Goal: Transaction & Acquisition: Purchase product/service

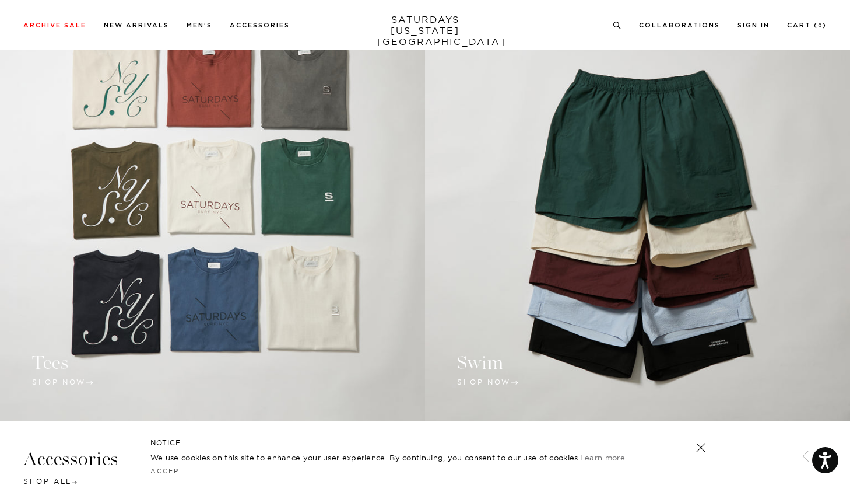
scroll to position [988, 0]
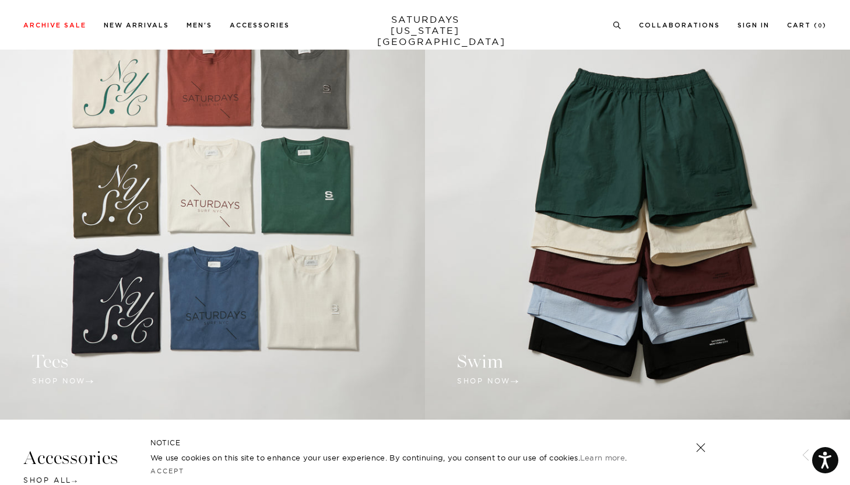
click at [177, 257] on link at bounding box center [212, 209] width 425 height 419
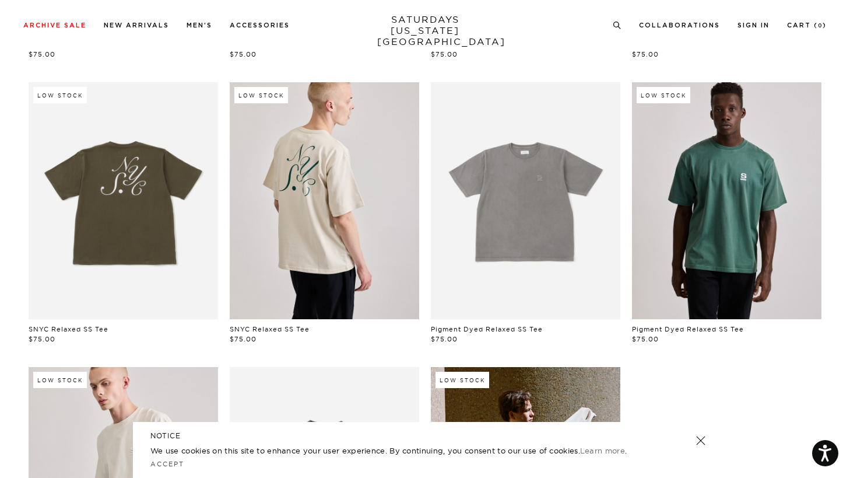
scroll to position [349, 0]
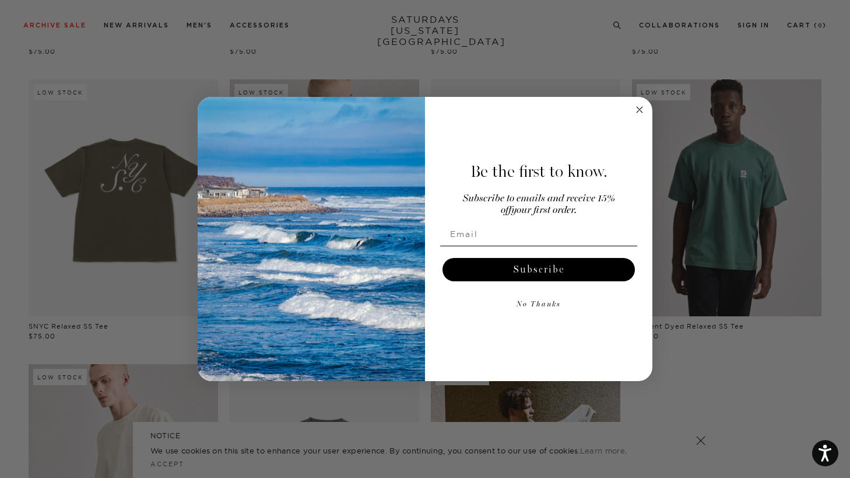
click at [643, 110] on circle "Close dialog" at bounding box center [639, 109] width 13 height 13
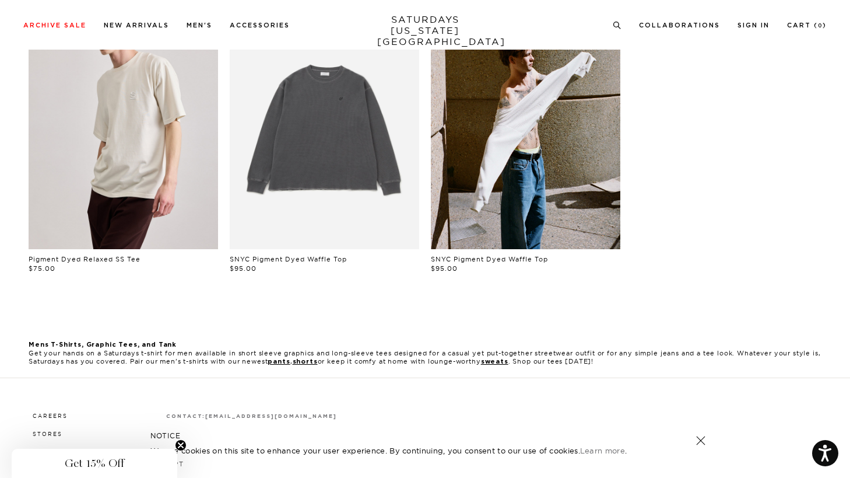
scroll to position [0, 0]
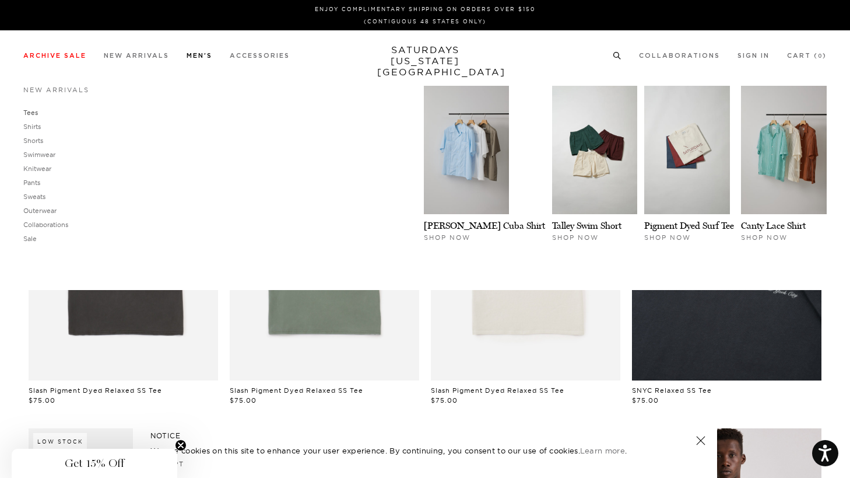
click at [29, 112] on link "Tees" at bounding box center [30, 112] width 15 height 8
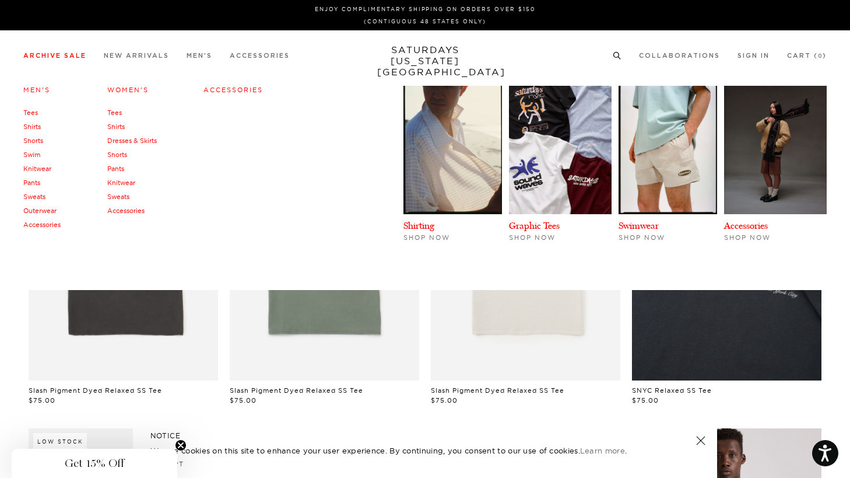
click at [113, 110] on link "Tees" at bounding box center [114, 112] width 15 height 8
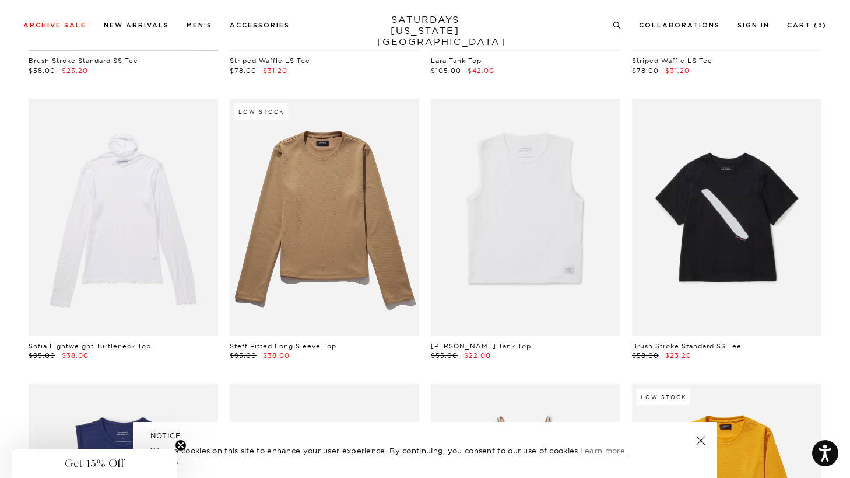
scroll to position [306, 0]
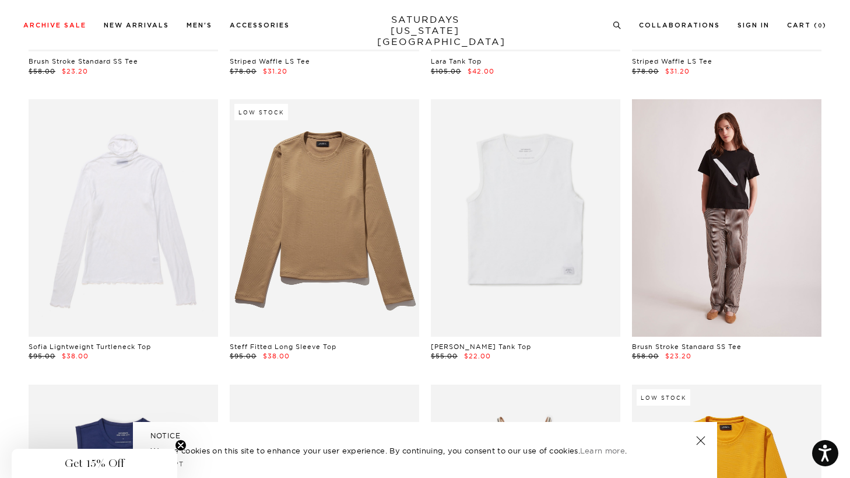
click at [668, 327] on link at bounding box center [727, 217] width 190 height 237
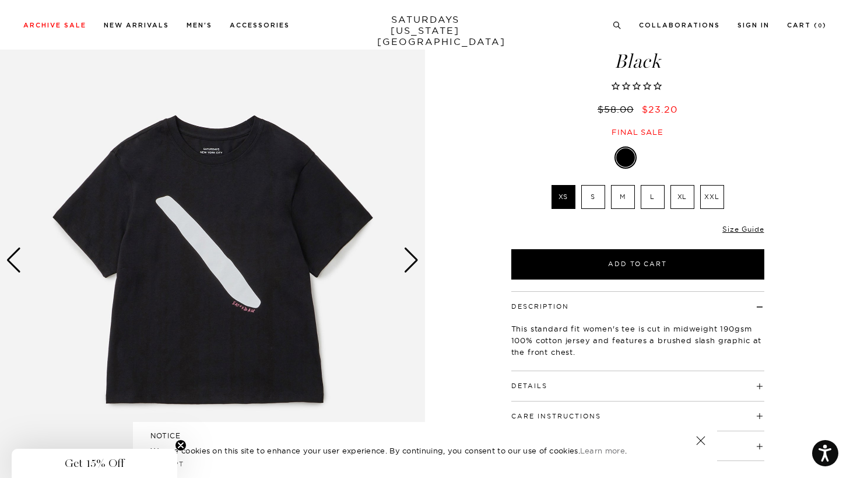
scroll to position [97, 0]
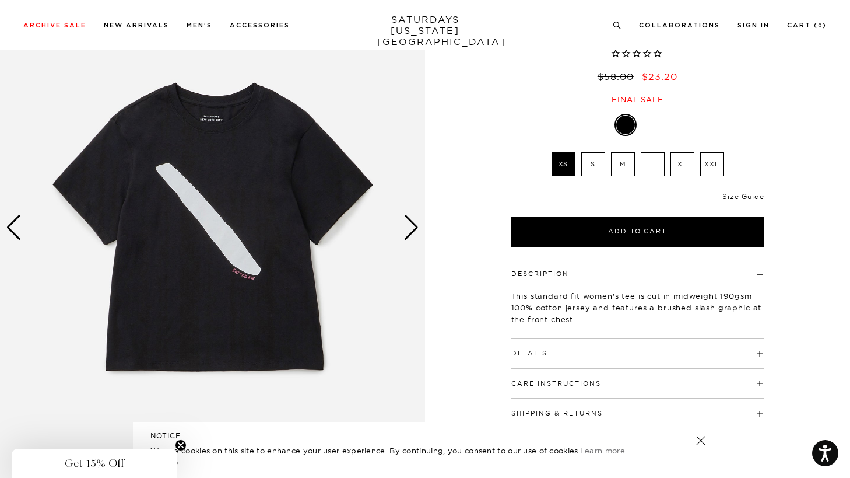
click at [419, 224] on div "Next slide" at bounding box center [412, 228] width 16 height 26
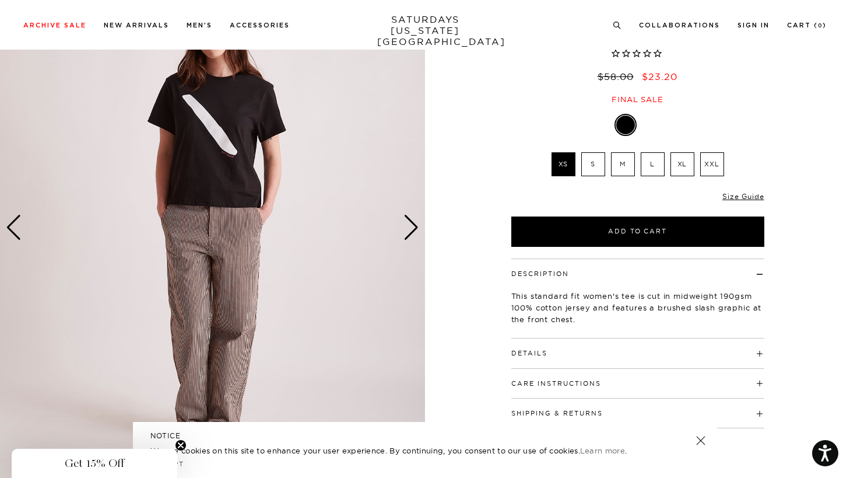
click at [419, 223] on div "Next slide" at bounding box center [412, 228] width 16 height 26
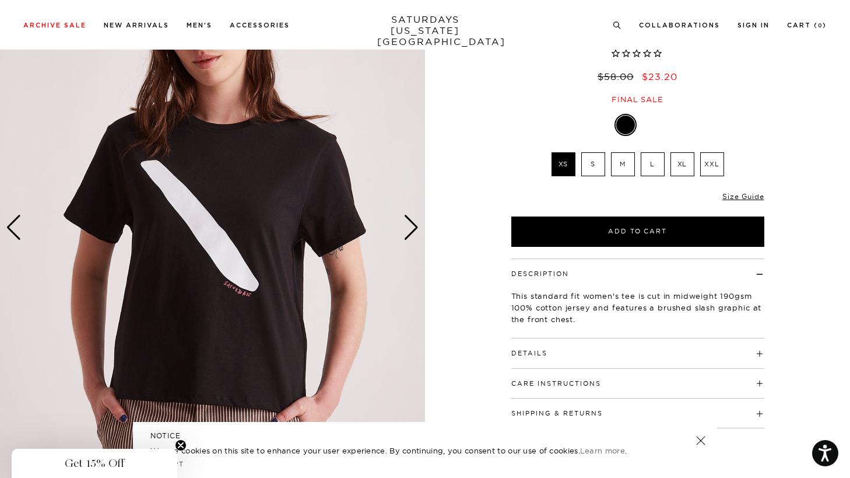
scroll to position [204, 0]
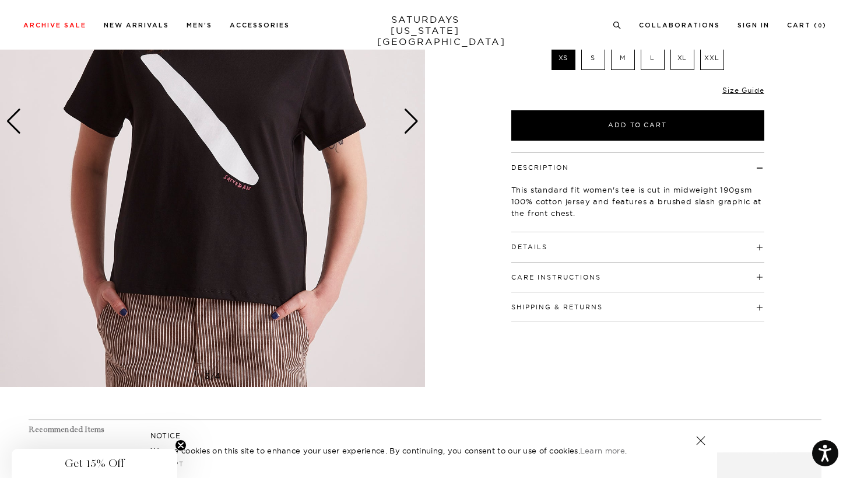
click at [525, 240] on h4 "Details" at bounding box center [637, 241] width 253 height 19
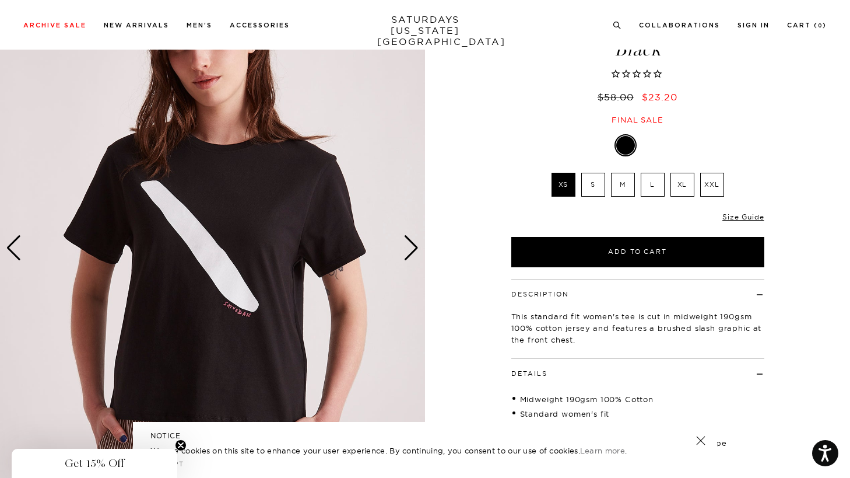
scroll to position [18, 0]
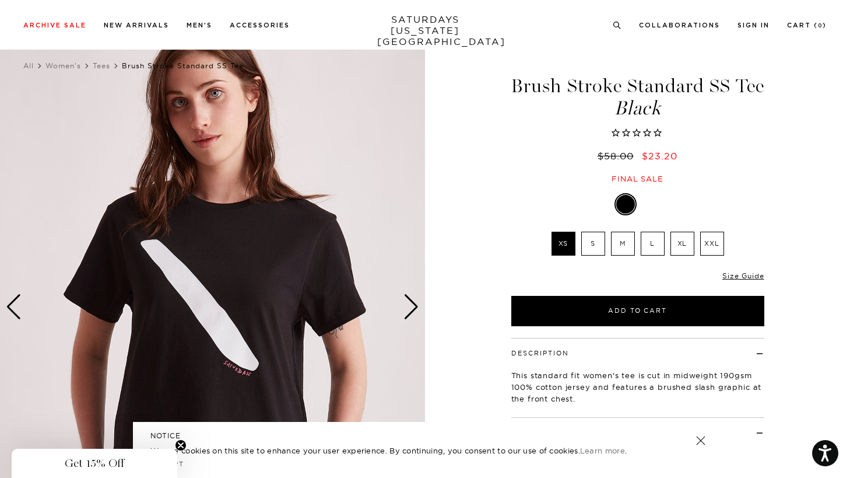
click at [648, 240] on label "L" at bounding box center [653, 244] width 24 height 24
click at [0, 0] on input "L" at bounding box center [0, 0] width 0 height 0
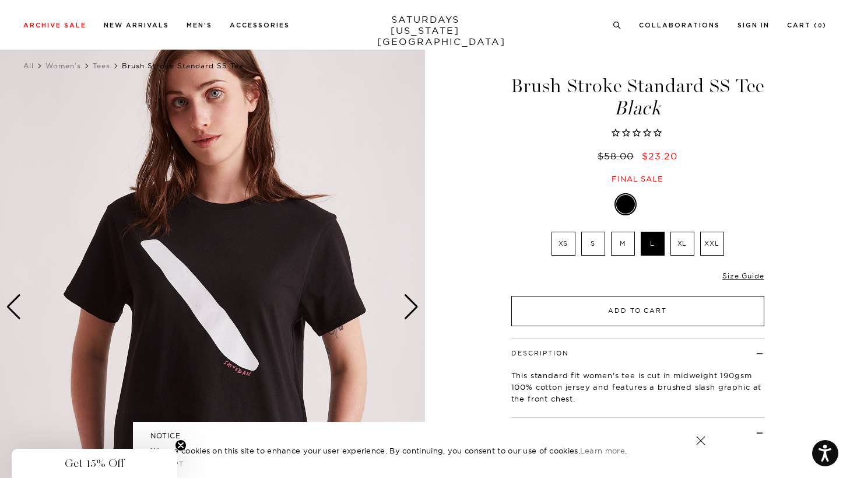
click at [620, 311] on button "Add to Cart" at bounding box center [637, 311] width 253 height 30
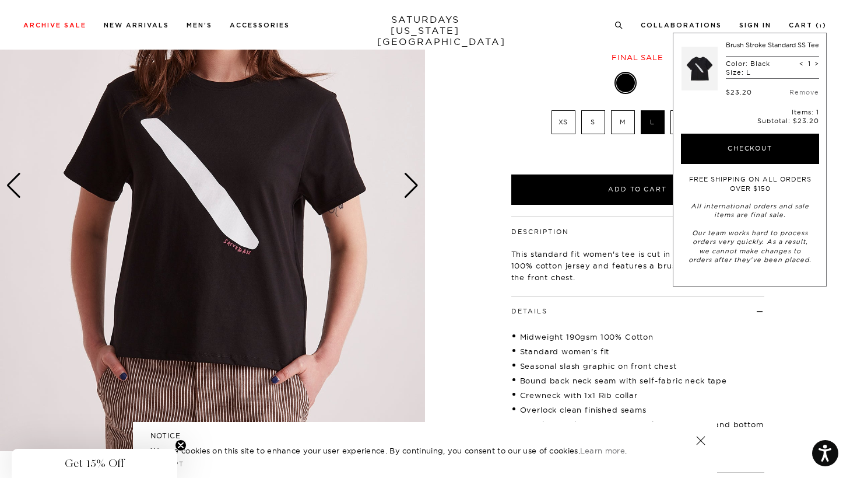
scroll to position [139, 0]
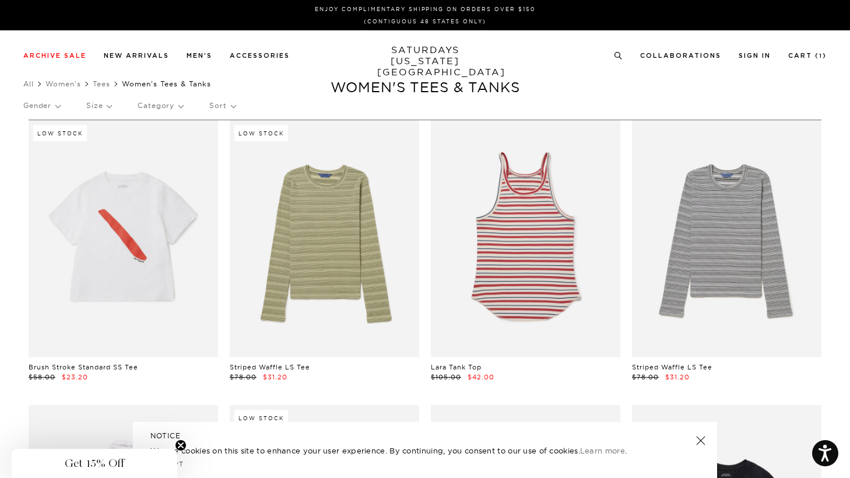
click at [118, 367] on link "Brush Stroke Standard SS Tee" at bounding box center [84, 367] width 110 height 8
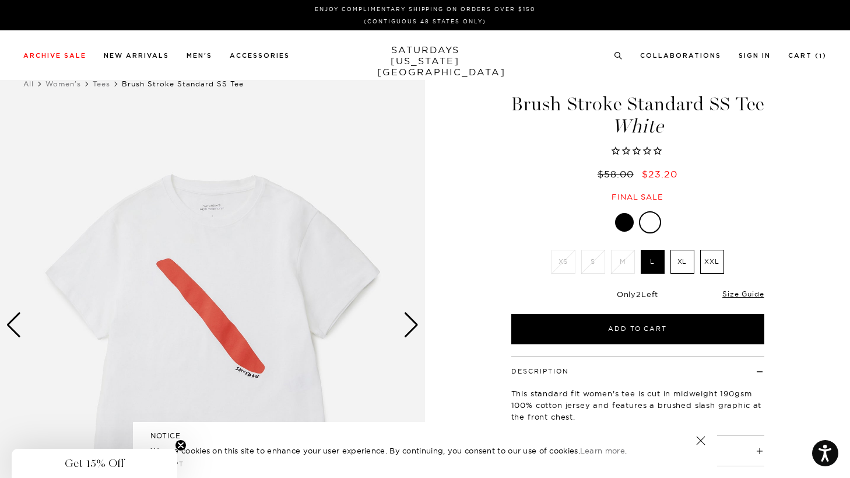
click at [411, 325] on div "Next slide" at bounding box center [412, 325] width 16 height 26
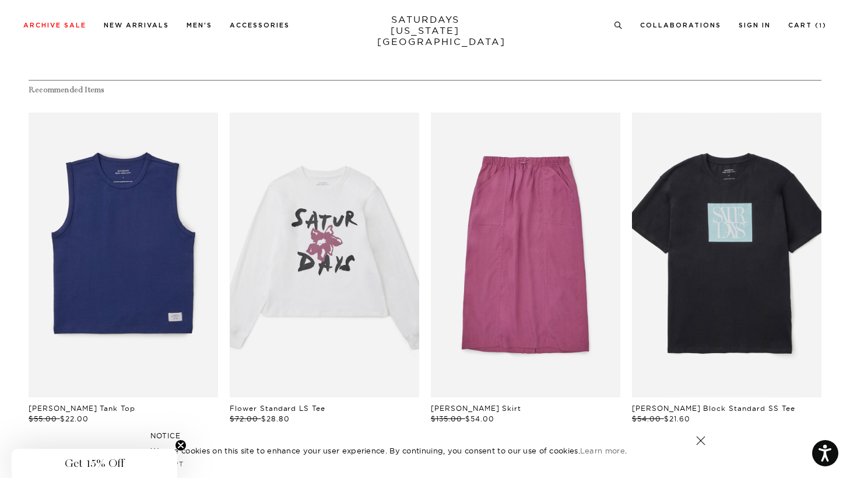
scroll to position [593, 0]
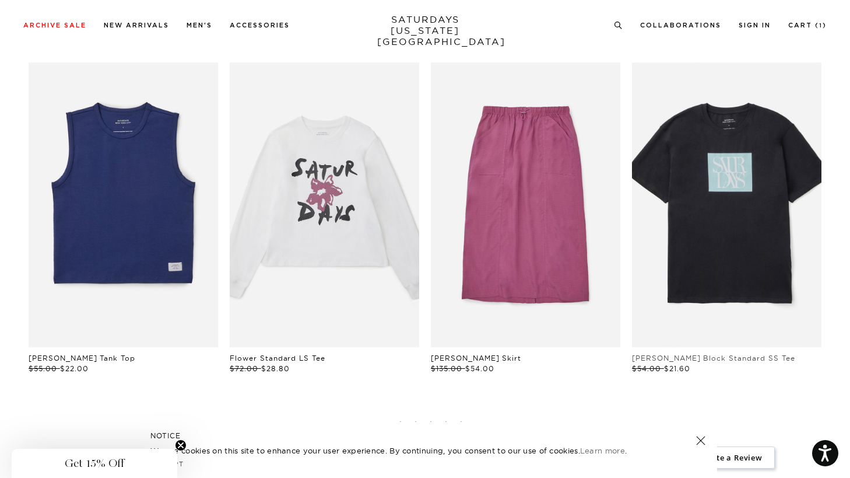
click at [704, 356] on link "Miller Block Standard SS Tee" at bounding box center [713, 357] width 163 height 9
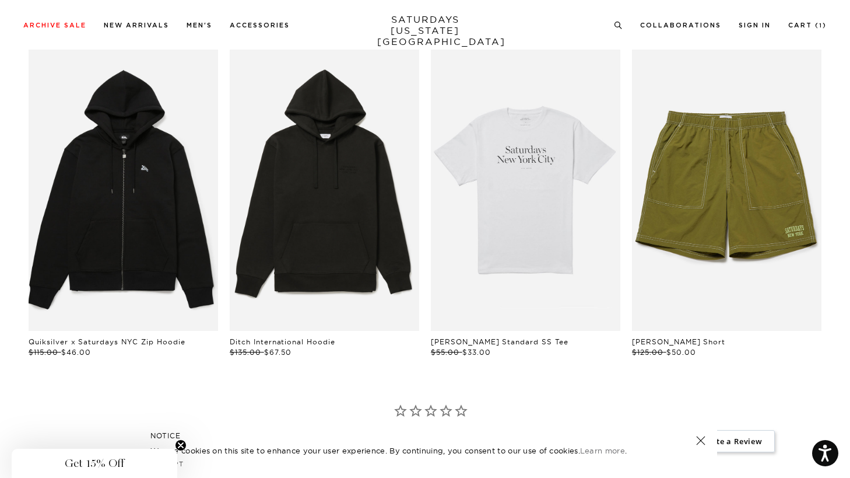
scroll to position [611, 0]
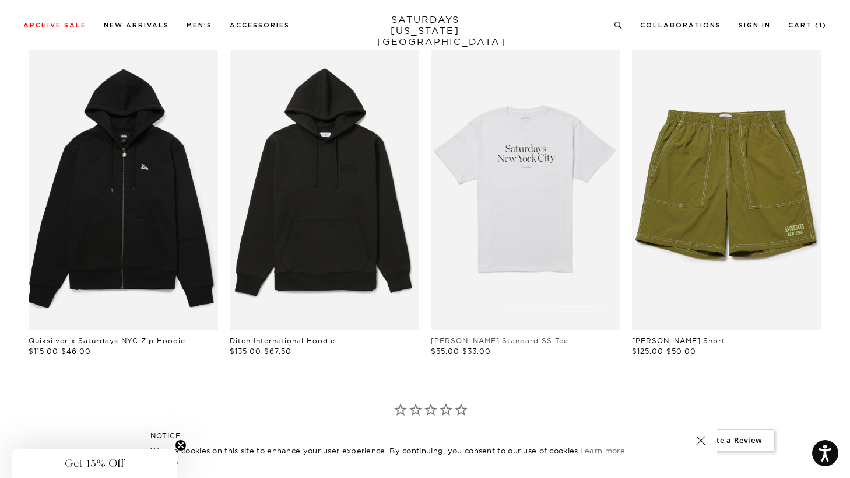
click at [484, 341] on link "[PERSON_NAME] Standard SS Tee" at bounding box center [500, 340] width 138 height 9
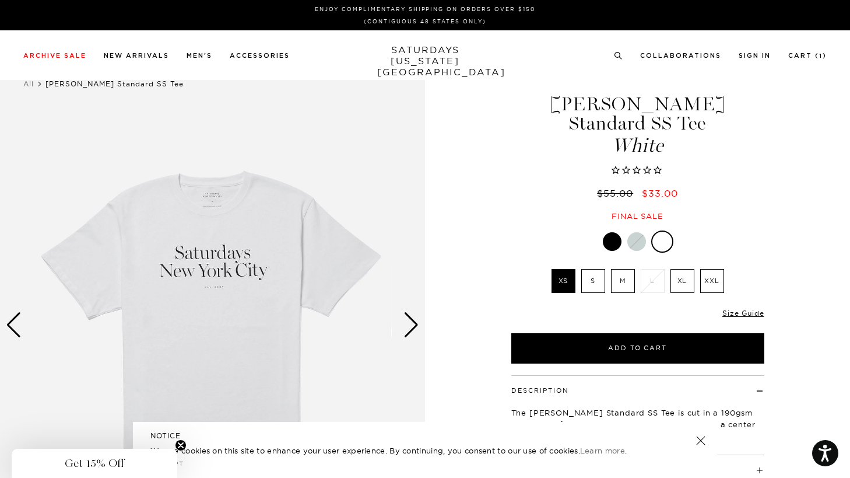
click at [605, 232] on div at bounding box center [612, 241] width 19 height 19
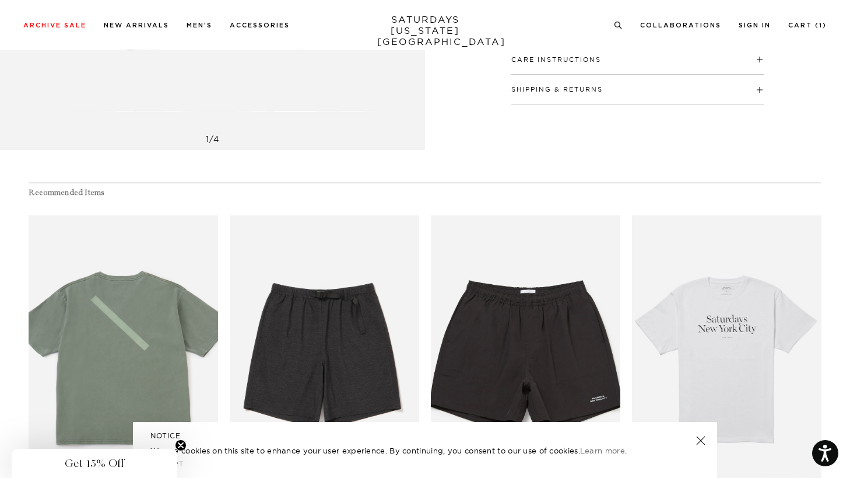
scroll to position [551, 0]
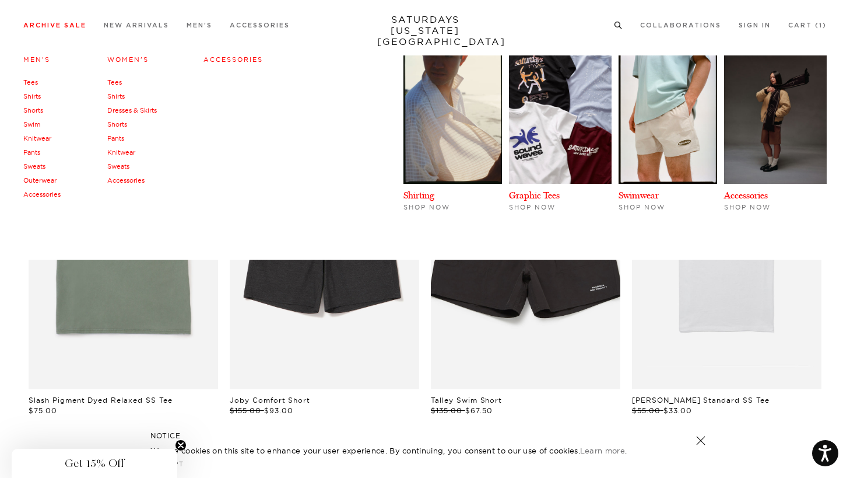
click at [29, 80] on link "Tees" at bounding box center [30, 82] width 15 height 8
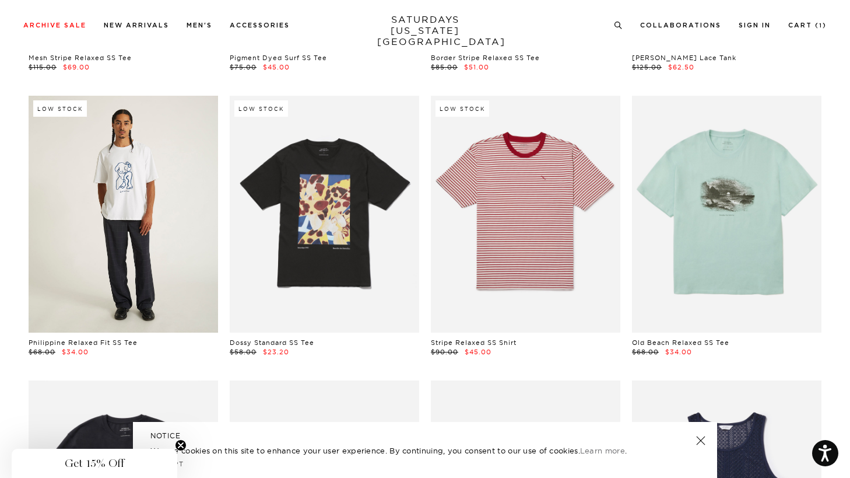
scroll to position [1490, 1]
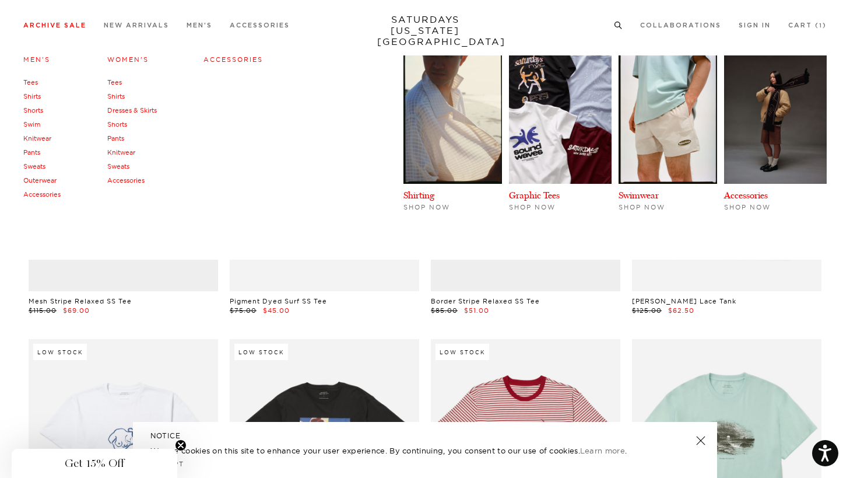
click at [38, 176] on link "Outerwear" at bounding box center [39, 180] width 33 height 8
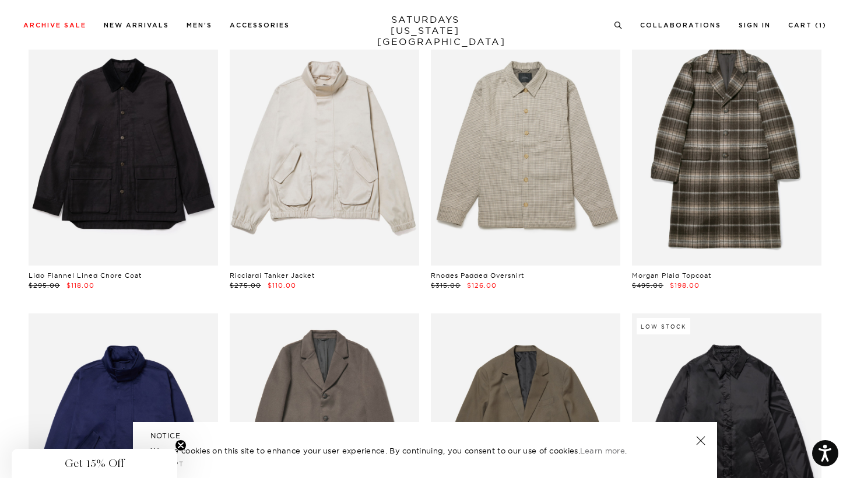
scroll to position [2085, 0]
click at [617, 28] on icon at bounding box center [618, 26] width 9 height 8
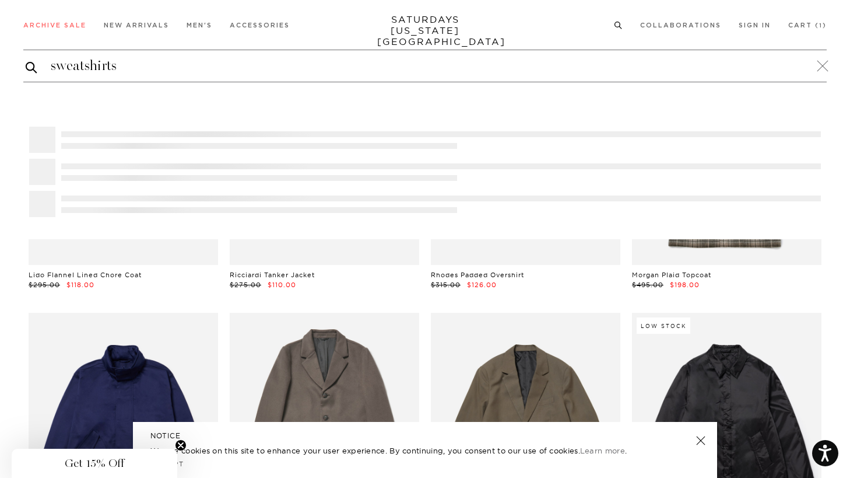
type input "sweatshirts"
click at [26, 60] on button "submit" at bounding box center [32, 67] width 12 height 14
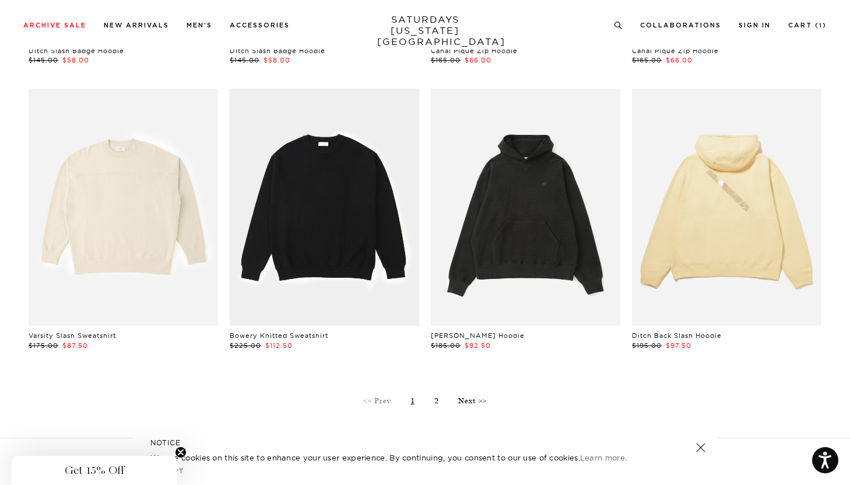
scroll to position [3293, 0]
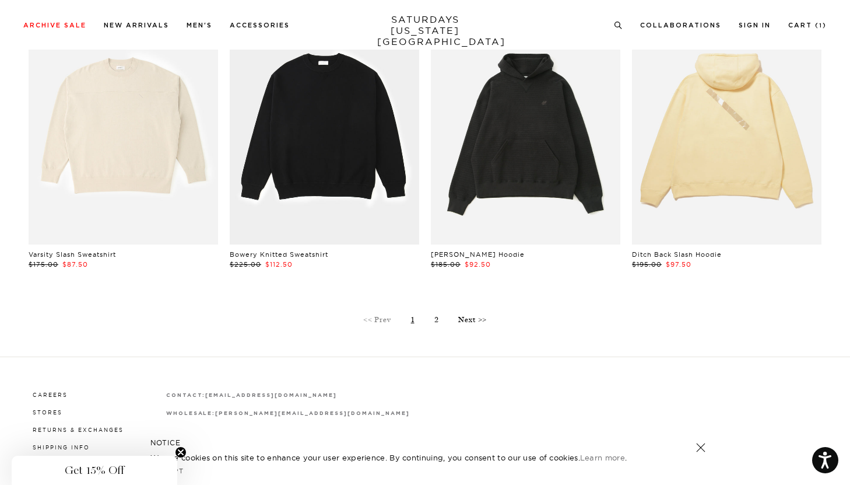
click at [429, 318] on ul "<< Prev 1 2 Next >>" at bounding box center [425, 308] width 793 height 33
click at [435, 320] on link "2" at bounding box center [436, 319] width 5 height 9
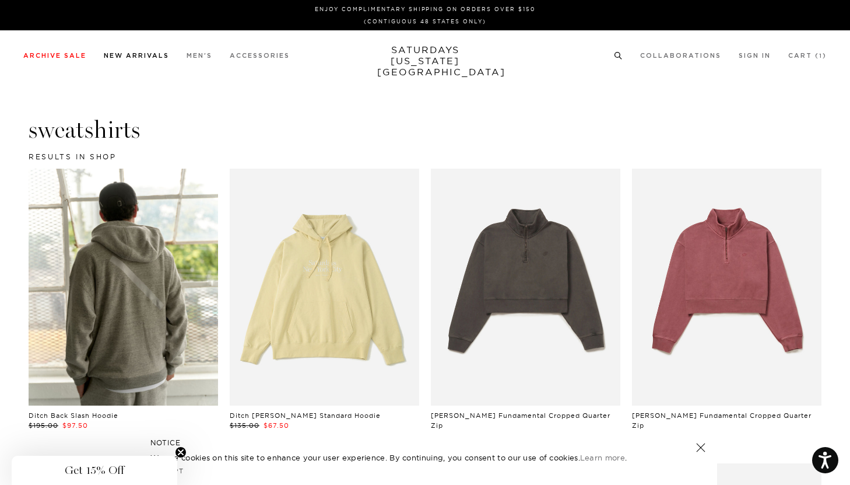
click at [153, 58] on link "New Arrivals" at bounding box center [136, 55] width 65 height 6
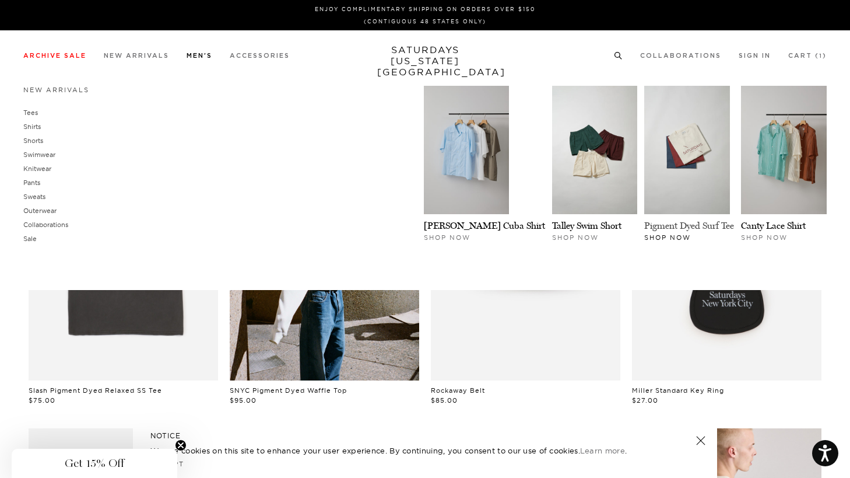
click at [658, 220] on link "Pigment Dyed Surf Tee" at bounding box center [689, 225] width 90 height 11
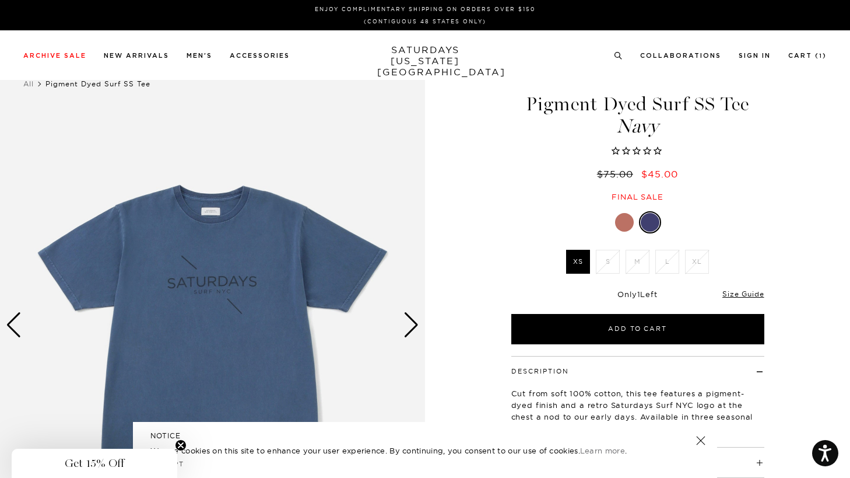
click at [619, 222] on div at bounding box center [624, 222] width 19 height 19
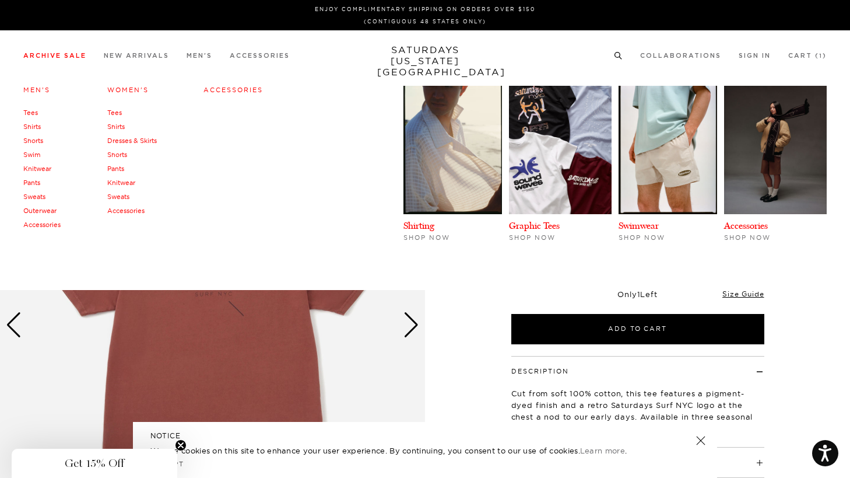
click at [35, 127] on link "Shirts" at bounding box center [31, 126] width 17 height 8
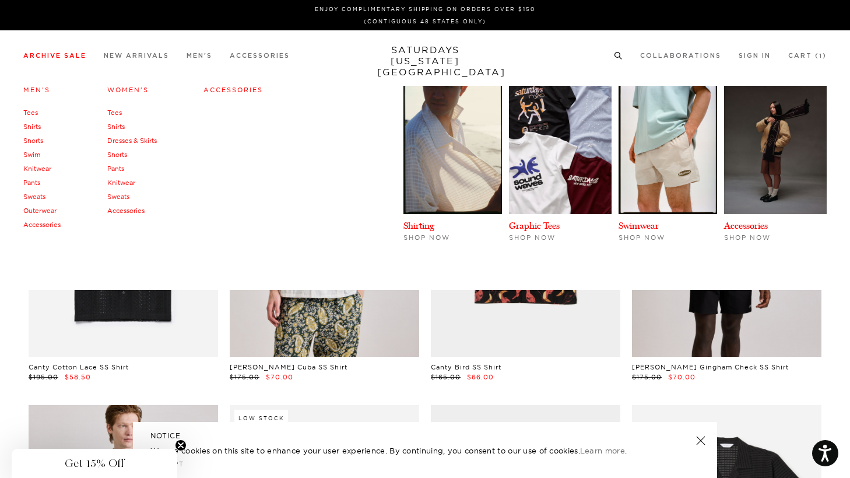
click at [117, 126] on link "Shirts" at bounding box center [115, 126] width 17 height 8
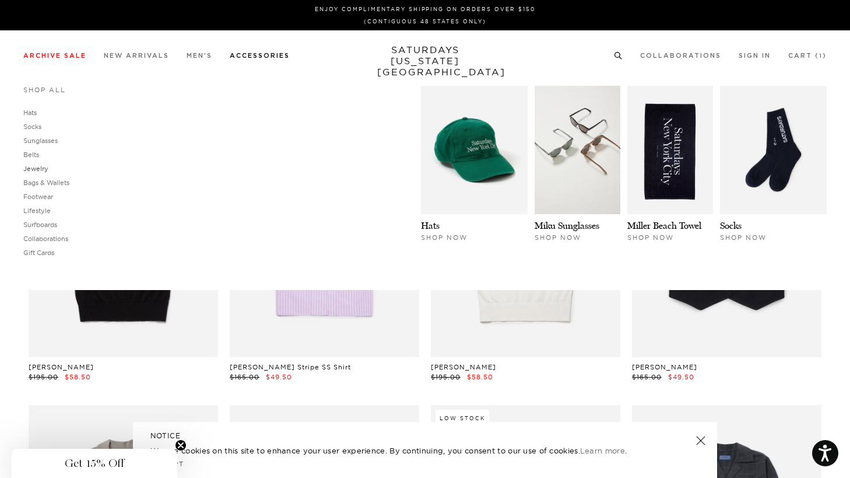
click at [32, 170] on link "Jewelry" at bounding box center [35, 168] width 25 height 8
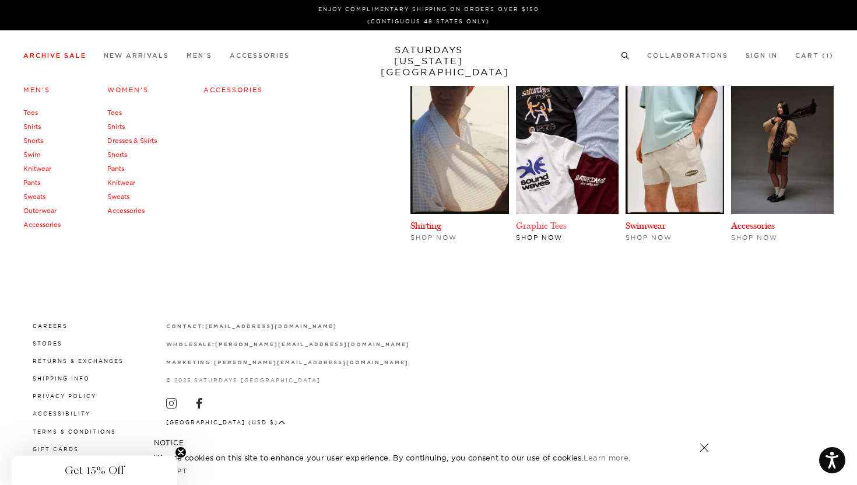
click at [535, 222] on link "Graphic Tees" at bounding box center [541, 225] width 51 height 11
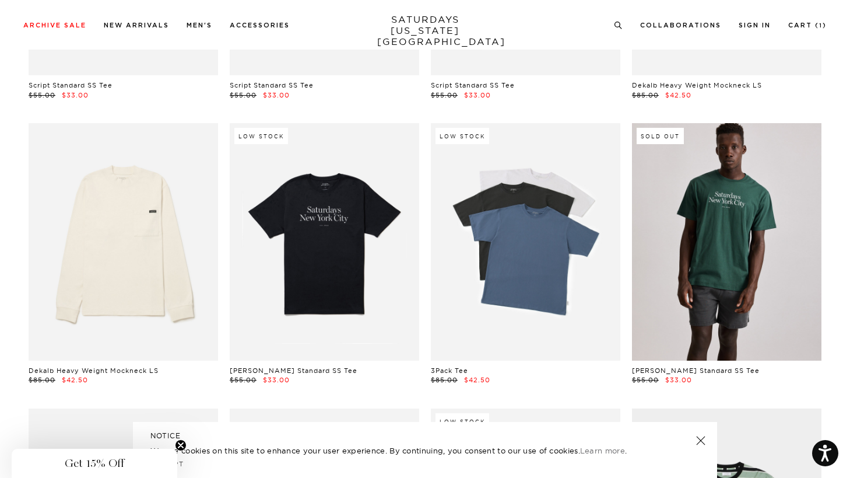
scroll to position [303, 0]
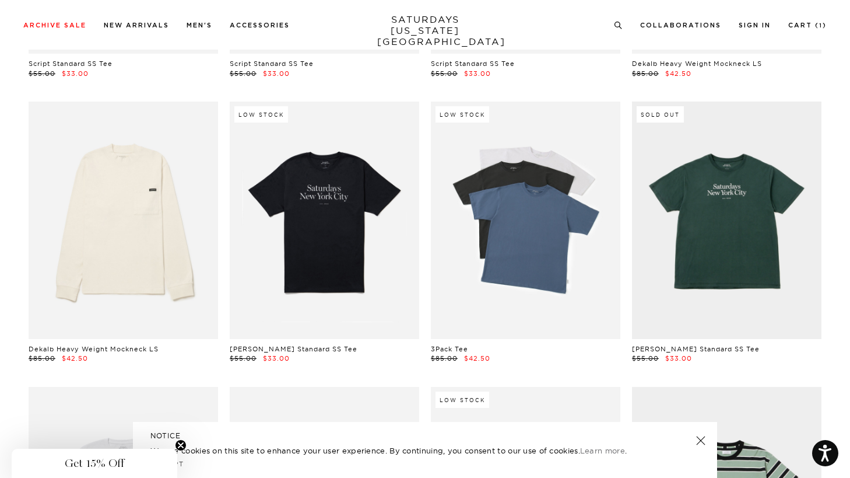
click at [688, 346] on link "[PERSON_NAME] Standard SS Tee" at bounding box center [696, 349] width 128 height 8
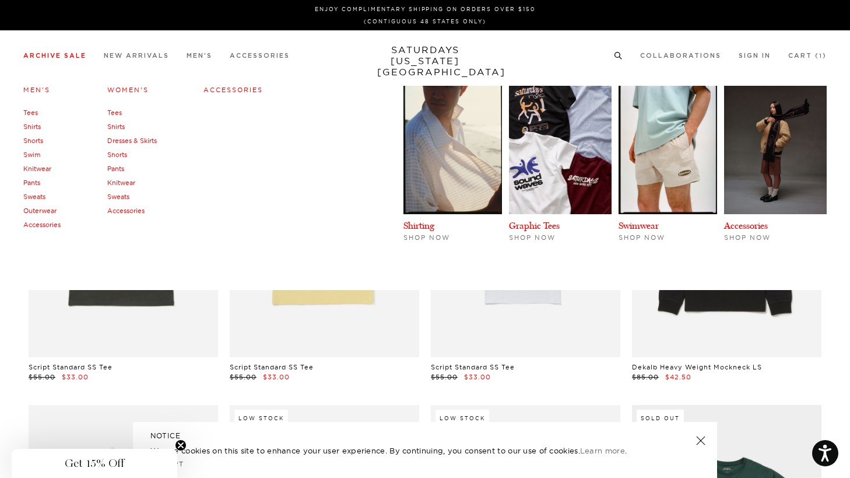
click at [113, 112] on link "Tees" at bounding box center [114, 112] width 15 height 8
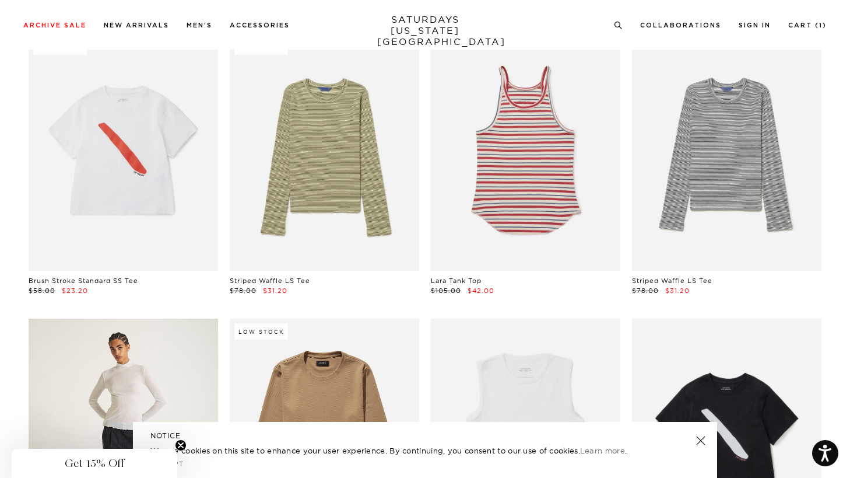
scroll to position [16, 0]
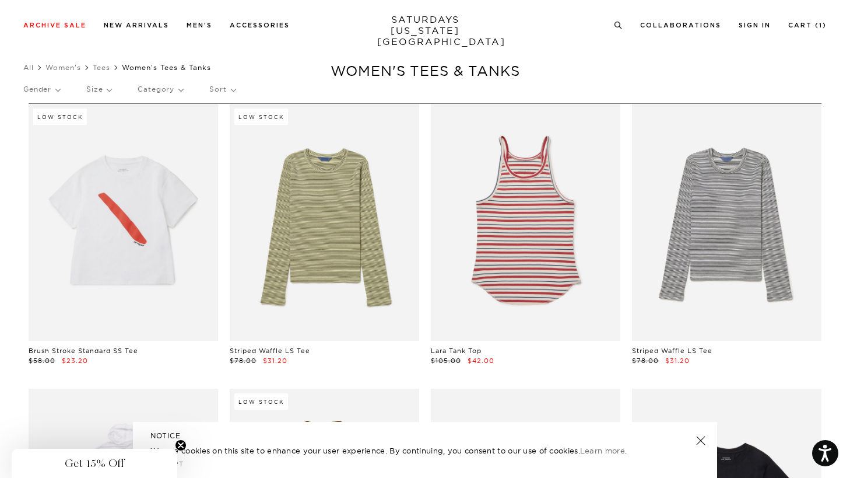
click at [107, 347] on link "Brush Stroke Standard SS Tee" at bounding box center [84, 350] width 110 height 8
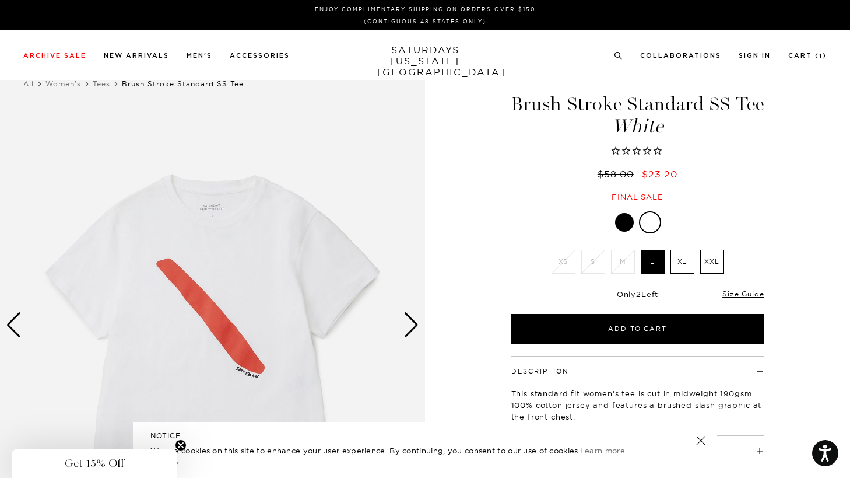
click at [415, 323] on div "Next slide" at bounding box center [412, 325] width 16 height 26
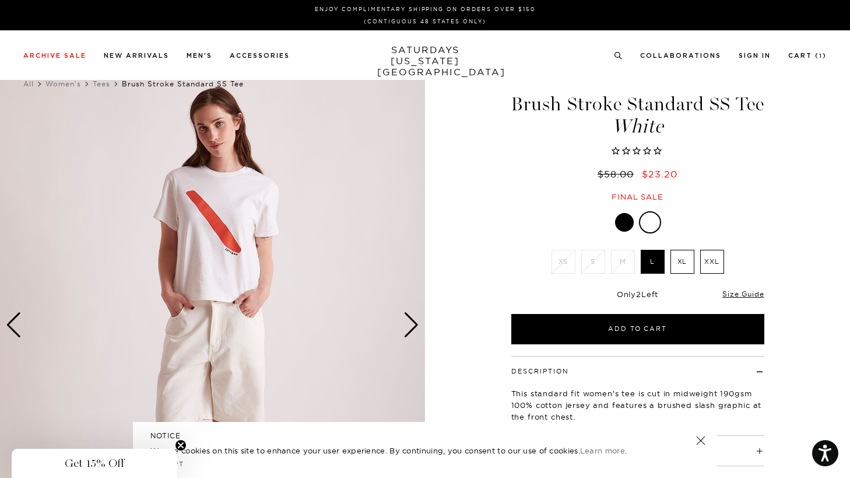
click at [415, 323] on div "Next slide" at bounding box center [412, 325] width 16 height 26
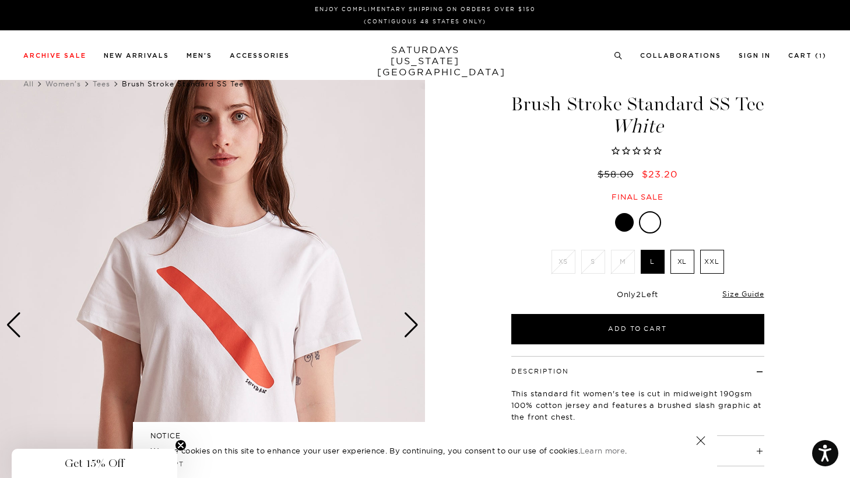
click at [415, 323] on div "Next slide" at bounding box center [412, 325] width 16 height 26
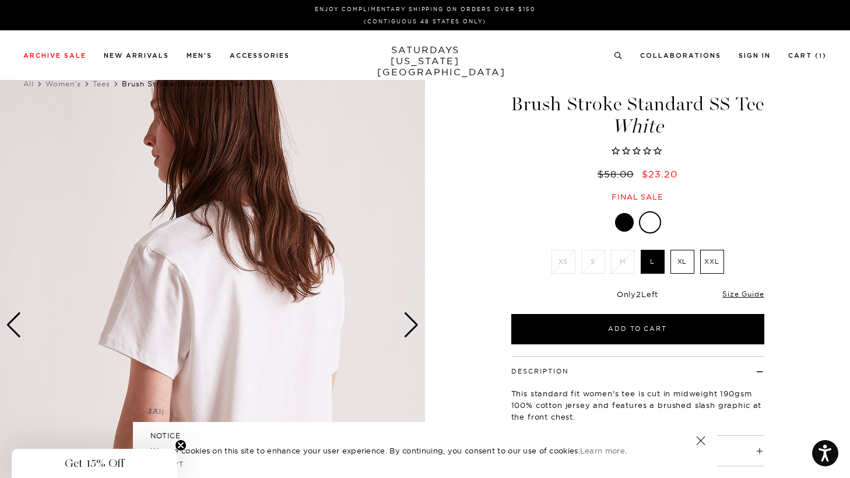
click at [415, 323] on div "Next slide" at bounding box center [412, 325] width 16 height 26
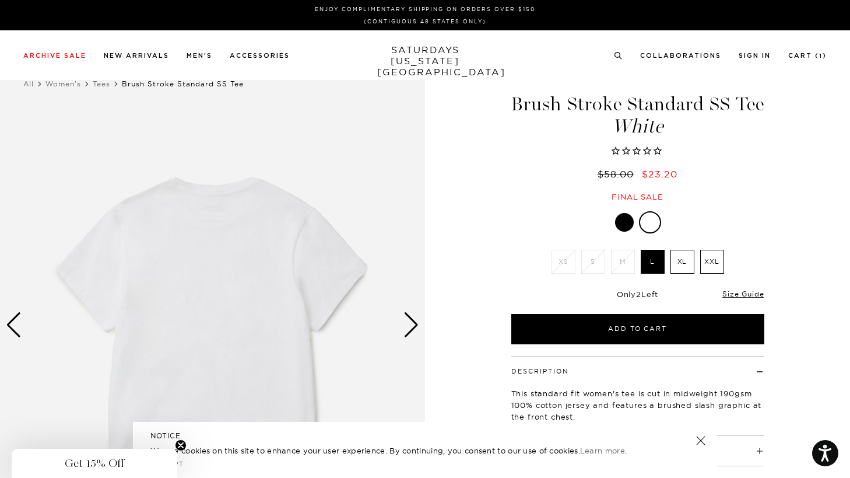
click at [415, 323] on div "Next slide" at bounding box center [412, 325] width 16 height 26
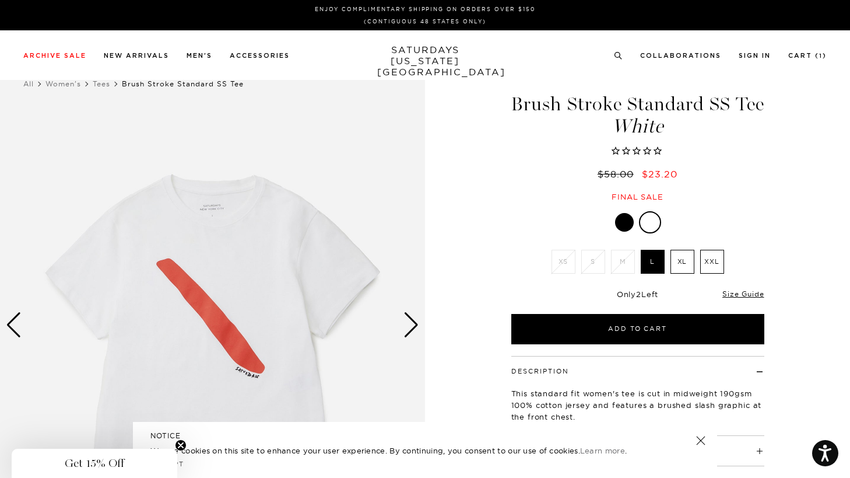
click at [415, 323] on div "Next slide" at bounding box center [412, 325] width 16 height 26
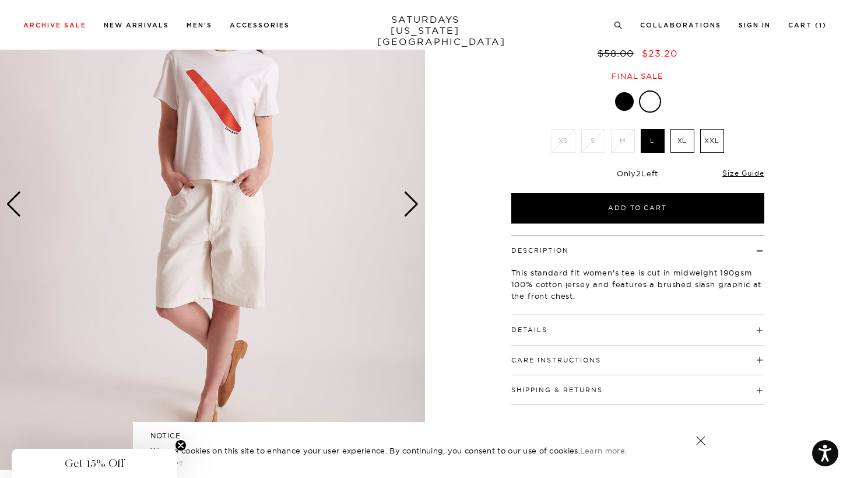
scroll to position [122, 0]
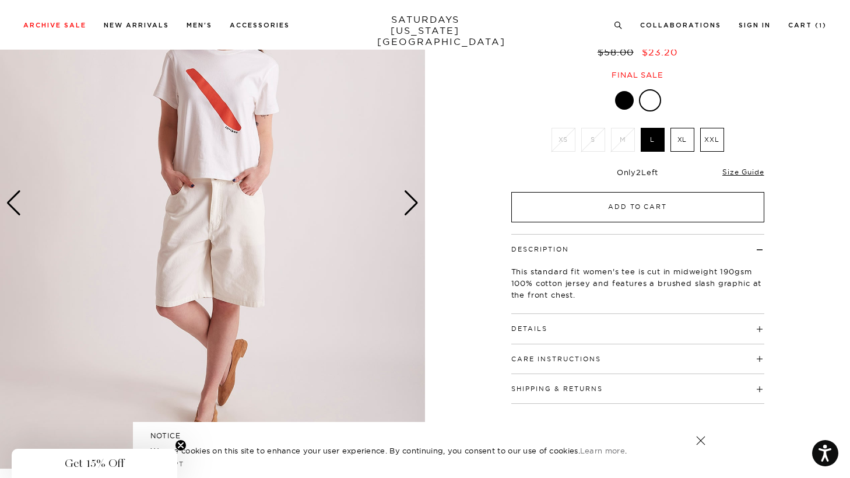
click at [576, 216] on button "Add to Cart" at bounding box center [637, 207] width 253 height 30
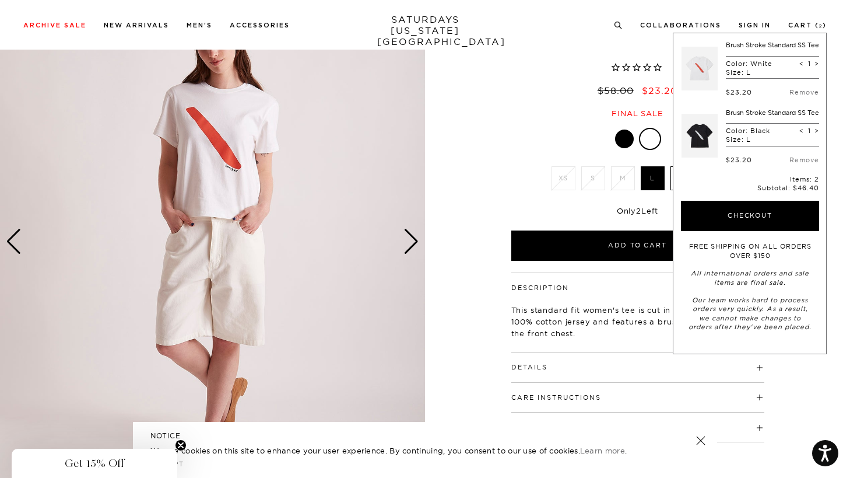
scroll to position [0, 0]
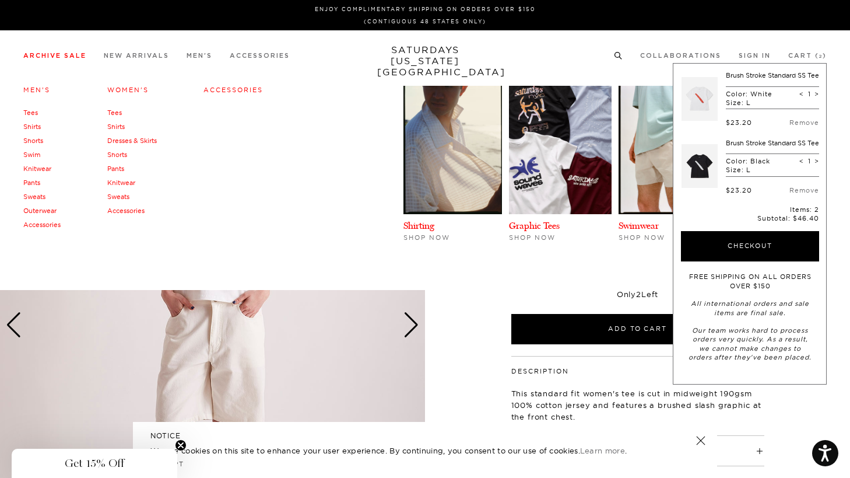
click at [33, 169] on link "Knitwear" at bounding box center [37, 168] width 28 height 8
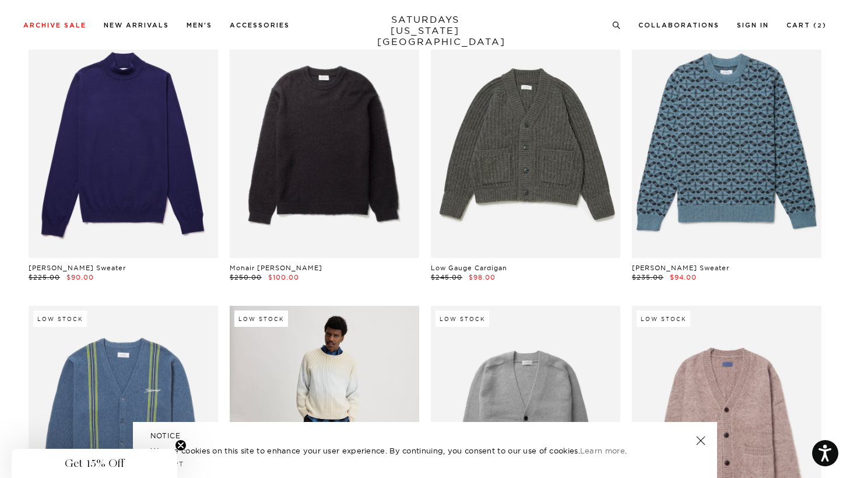
scroll to position [667, 0]
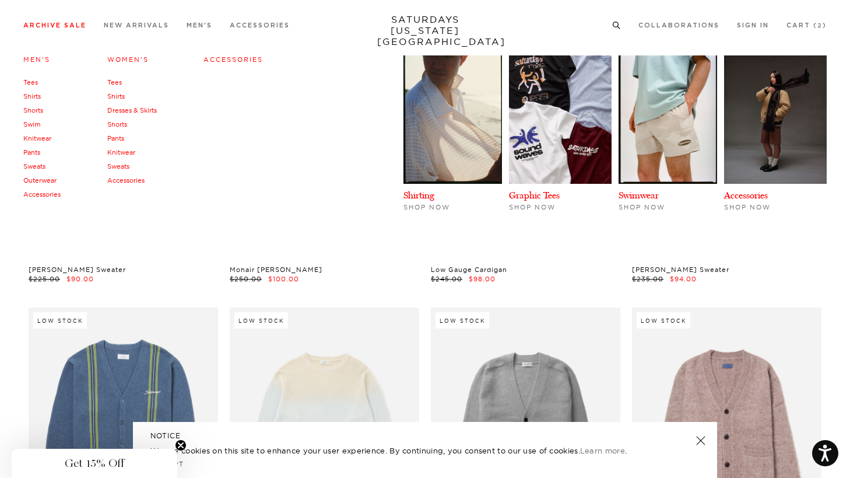
click at [121, 125] on link "Shorts" at bounding box center [117, 124] width 20 height 8
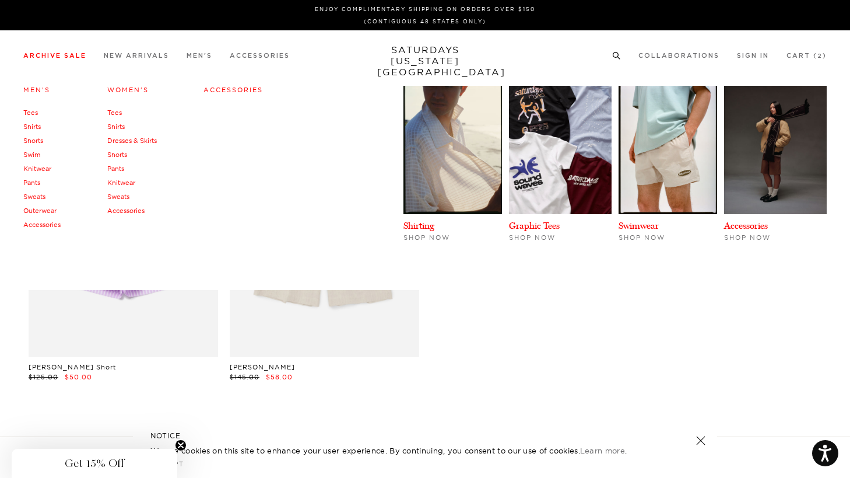
click at [121, 181] on link "Knitwear" at bounding box center [121, 182] width 28 height 8
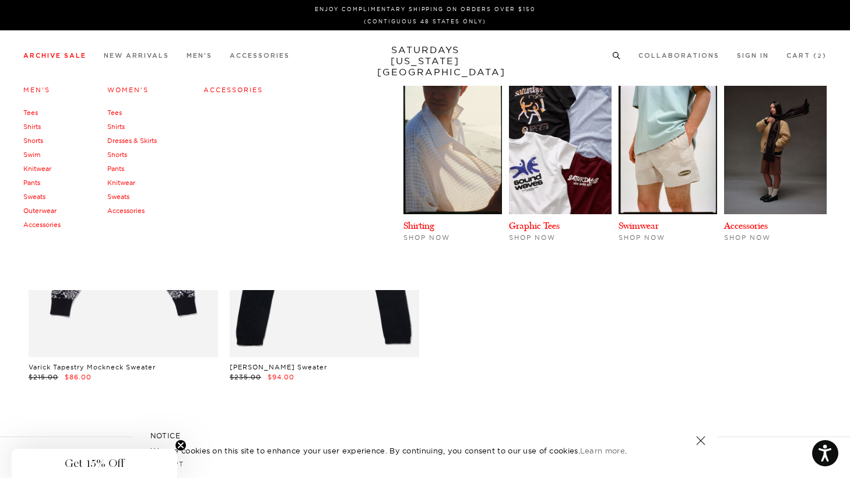
click at [120, 197] on link "Sweats" at bounding box center [118, 196] width 22 height 8
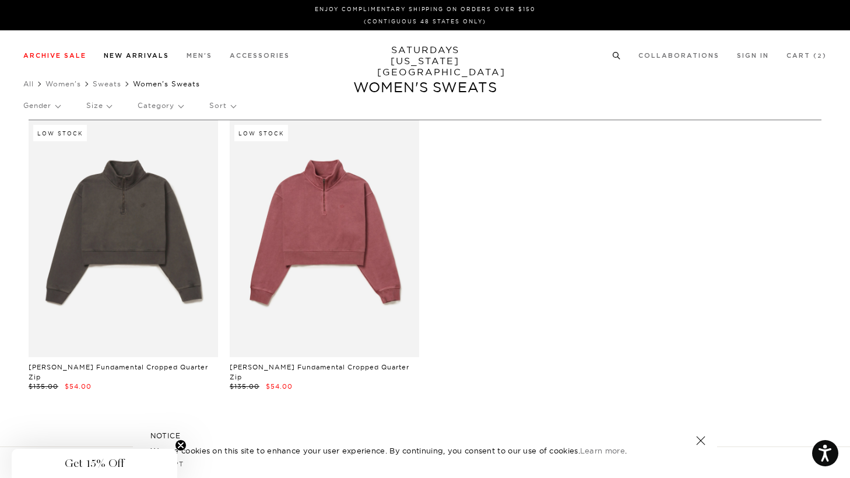
click at [149, 55] on link "New Arrivals" at bounding box center [136, 55] width 65 height 6
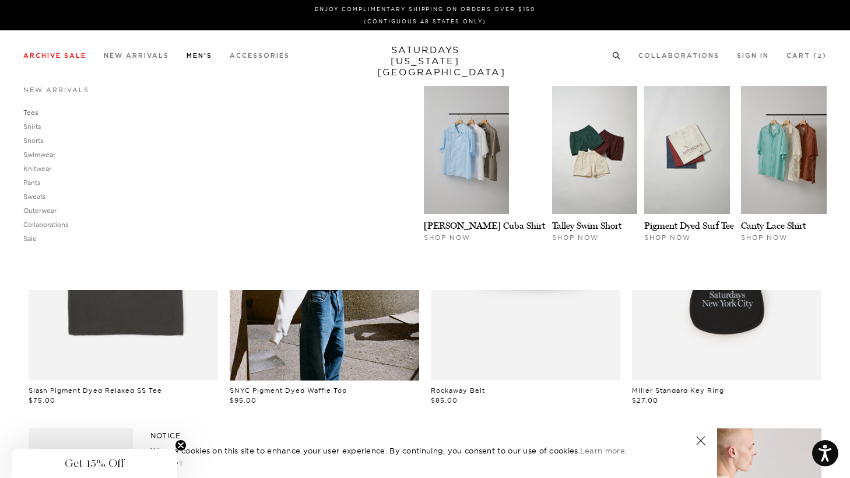
click at [28, 111] on link "Tees" at bounding box center [30, 112] width 15 height 8
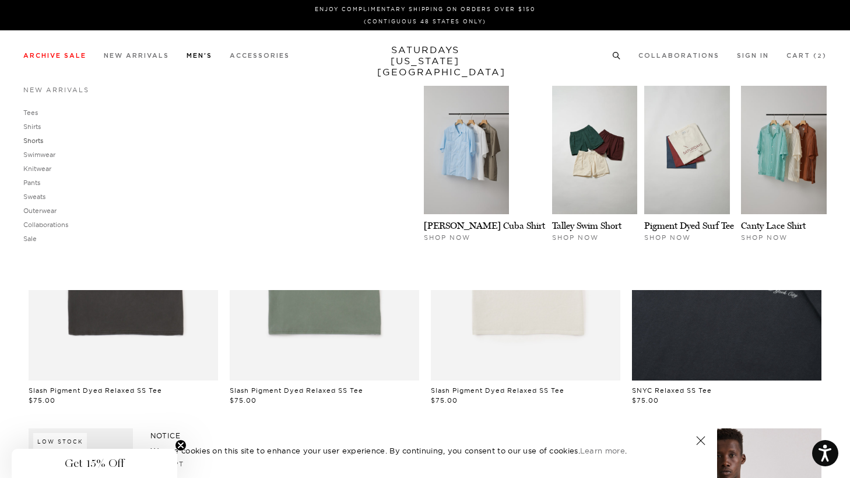
click at [33, 139] on link "Shorts" at bounding box center [33, 140] width 20 height 8
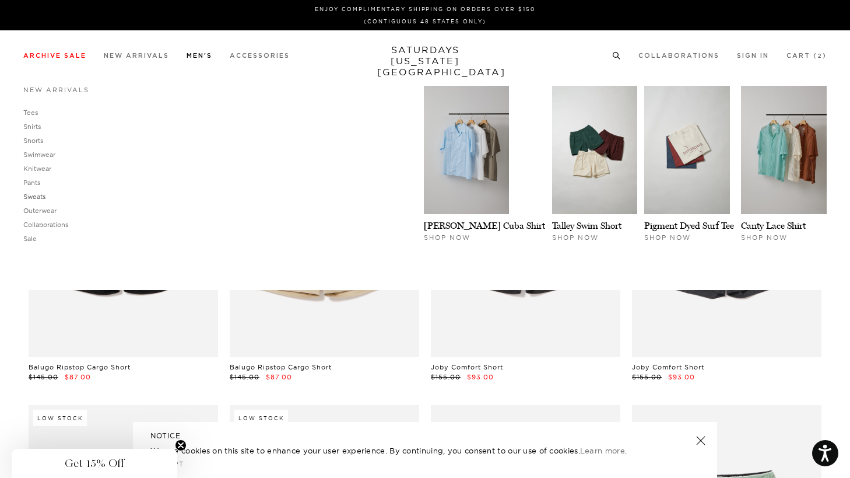
click at [38, 198] on link "Sweats" at bounding box center [34, 196] width 22 height 8
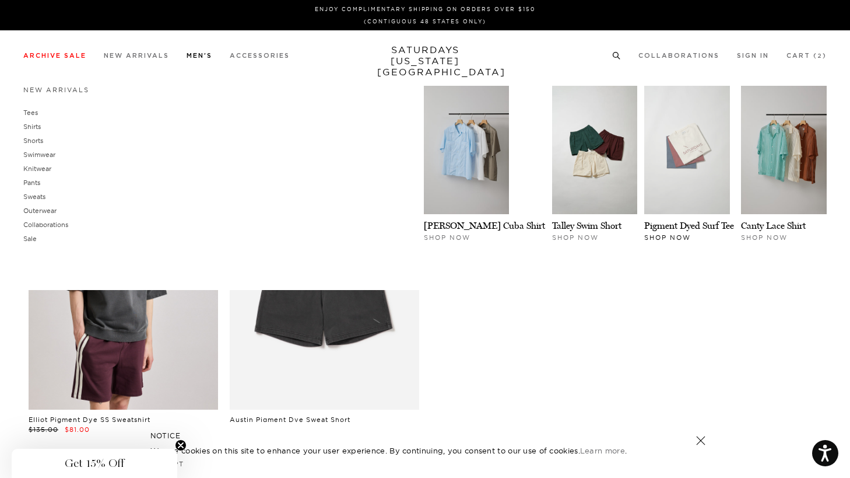
click at [673, 214] on link at bounding box center [689, 150] width 90 height 128
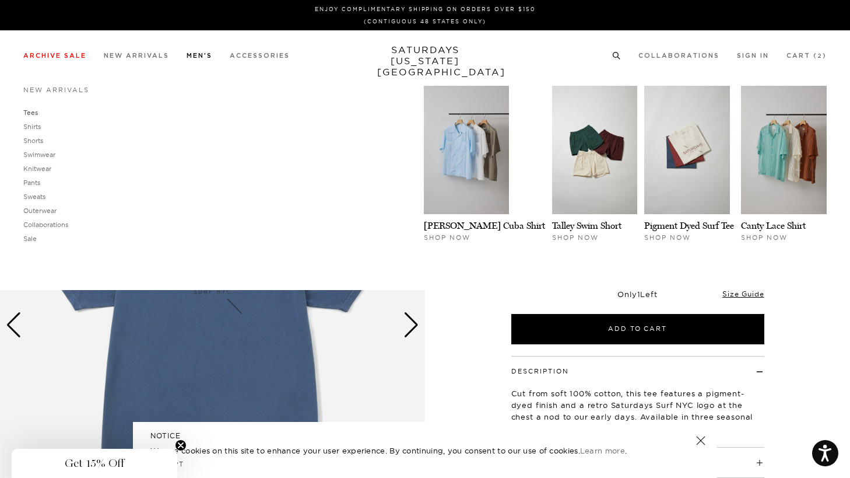
click at [29, 113] on link "Tees" at bounding box center [30, 112] width 15 height 8
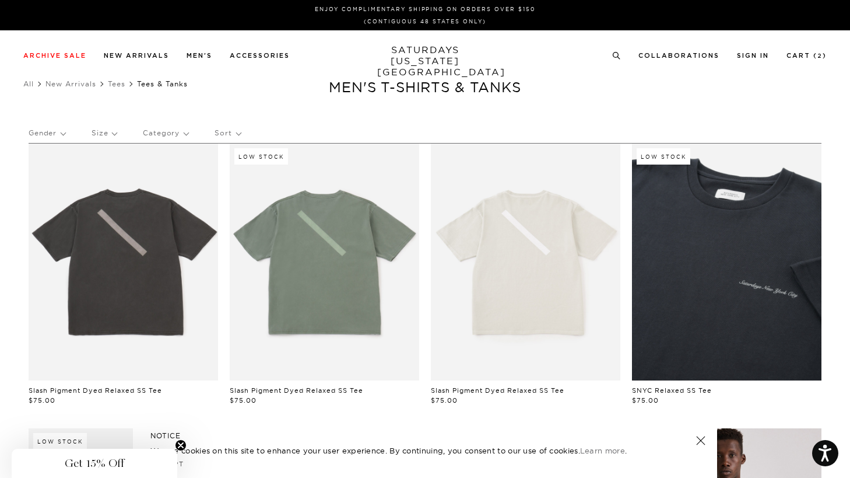
click at [262, 387] on link "Slash Pigment Dyed Relaxed SS Tee" at bounding box center [297, 390] width 134 height 8
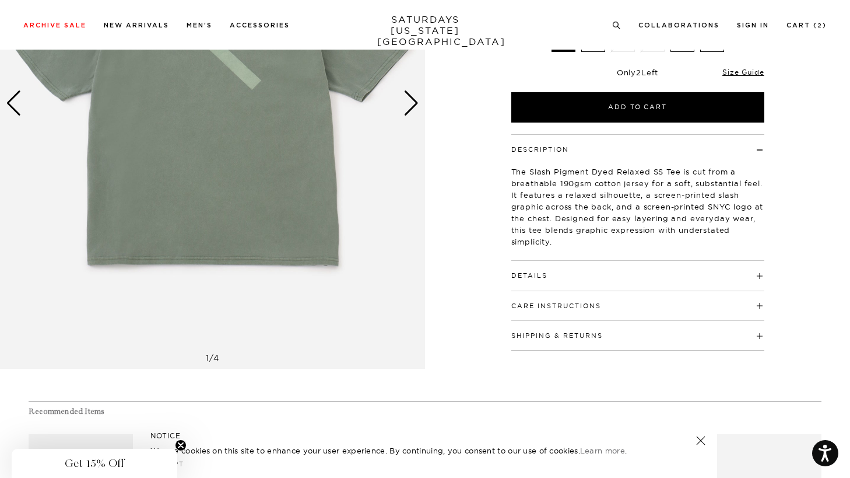
scroll to position [187, 0]
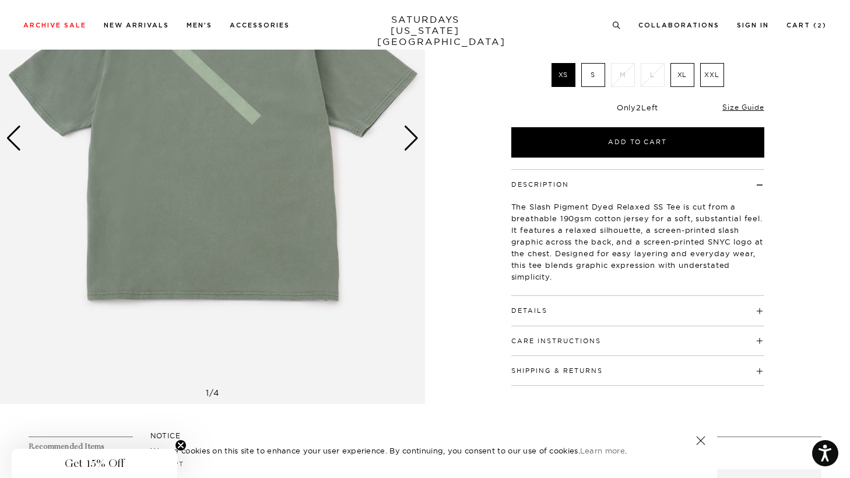
click at [538, 310] on button "Details" at bounding box center [529, 310] width 36 height 6
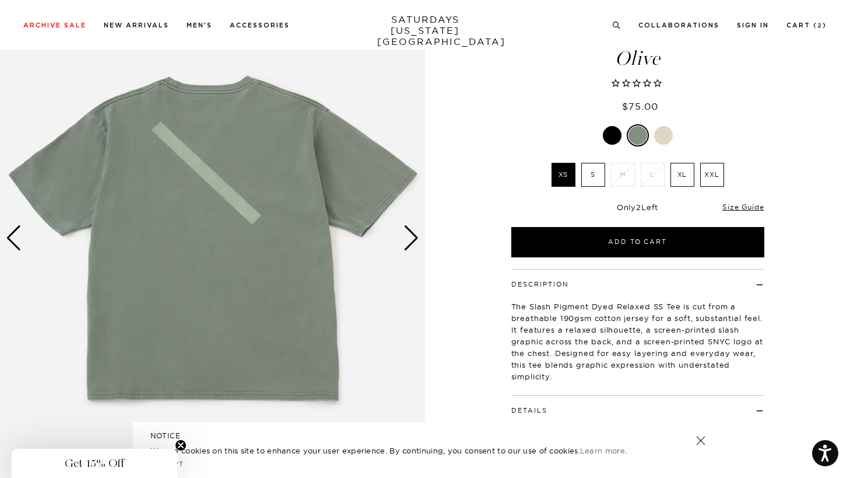
scroll to position [84, 0]
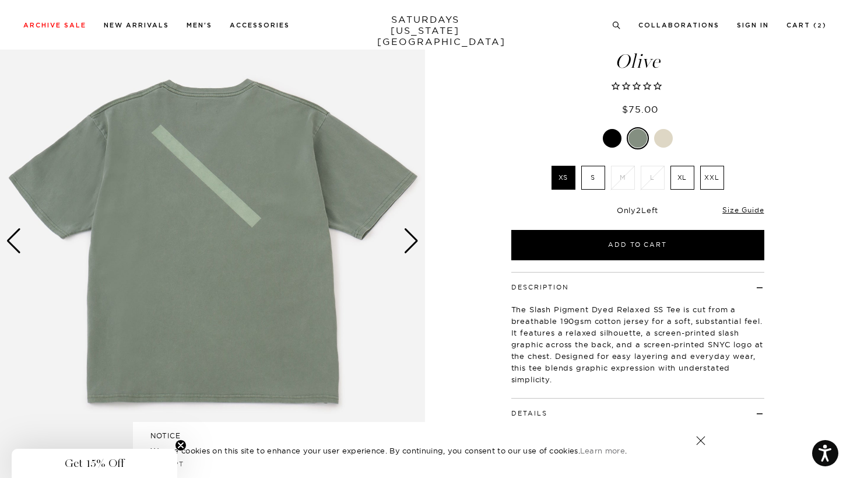
click at [413, 235] on div "Next slide" at bounding box center [412, 241] width 16 height 26
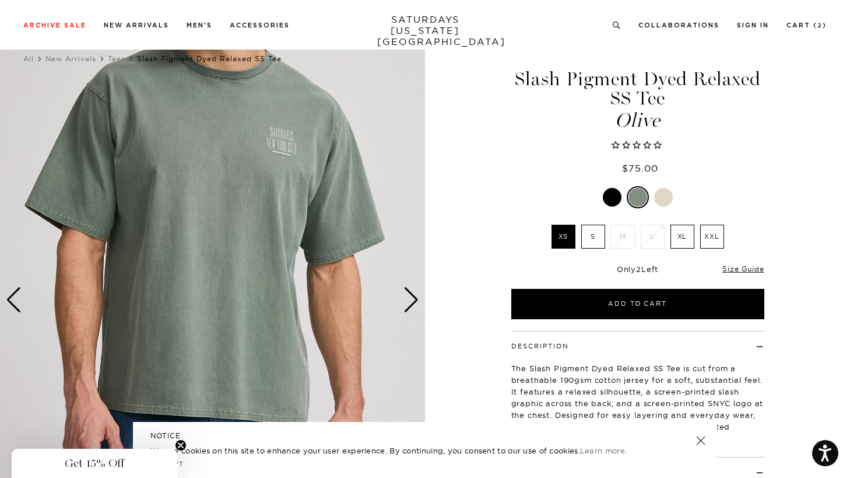
scroll to position [16, 0]
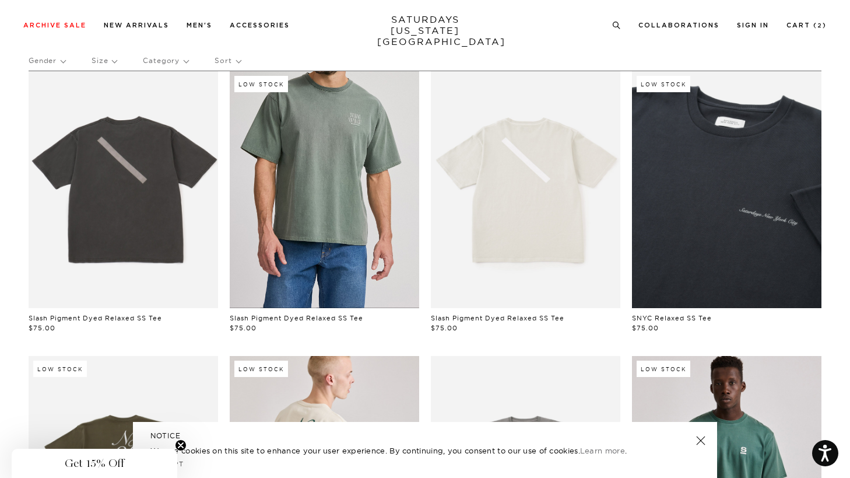
scroll to position [83, 0]
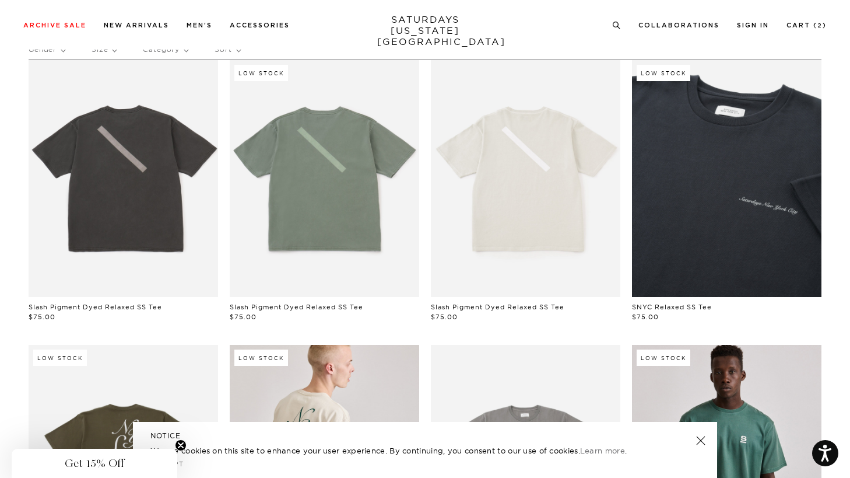
click at [662, 303] on link "SNYC Relaxed SS Tee" at bounding box center [672, 307] width 80 height 8
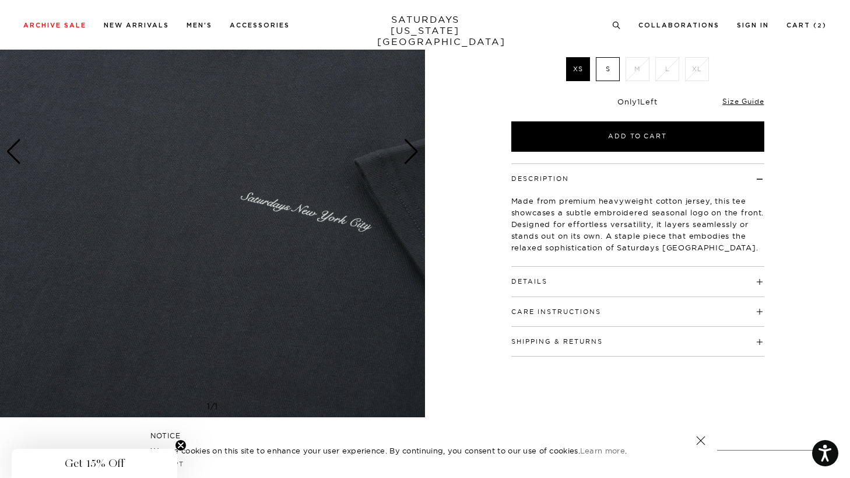
scroll to position [174, 0]
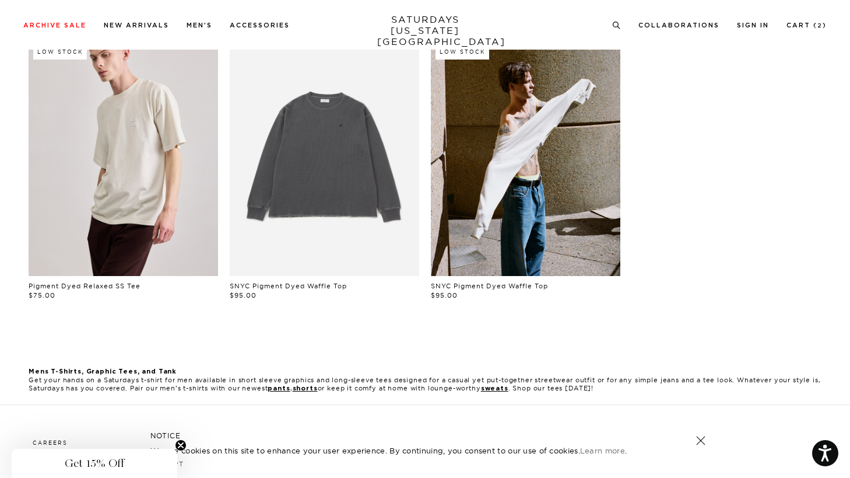
scroll to position [679, 0]
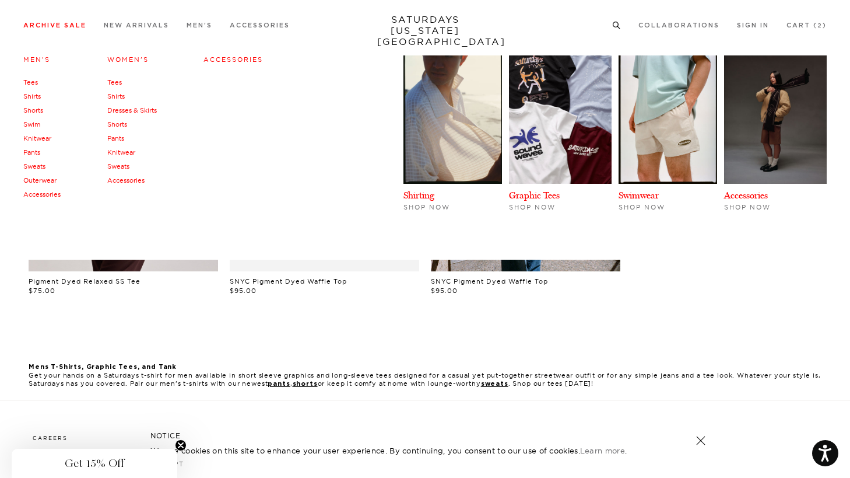
click at [114, 84] on link "Tees" at bounding box center [114, 82] width 15 height 8
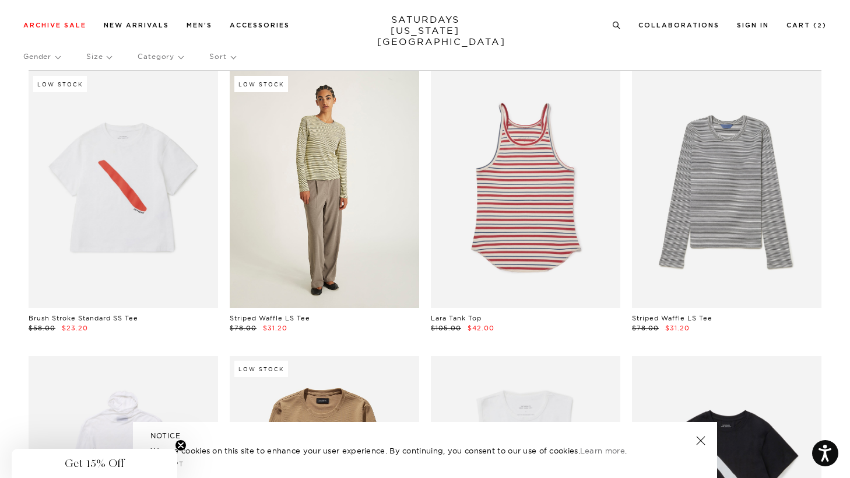
scroll to position [44, 0]
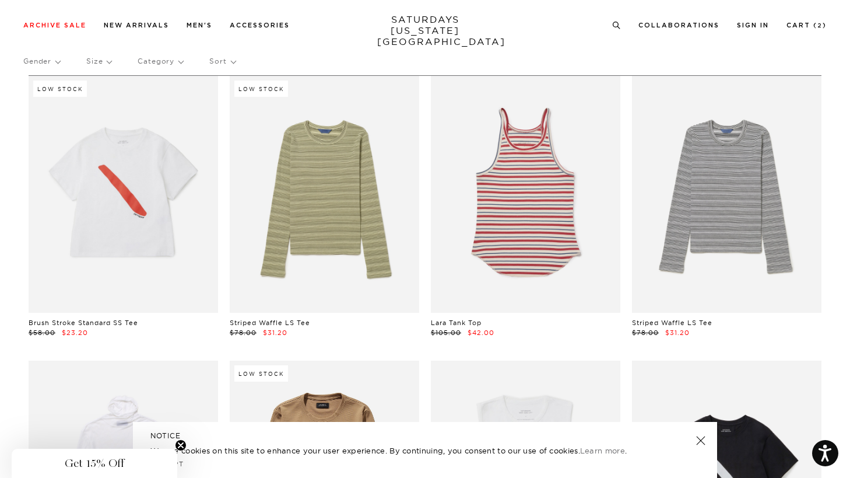
click at [299, 320] on link "Striped Waffle LS Tee" at bounding box center [270, 322] width 80 height 8
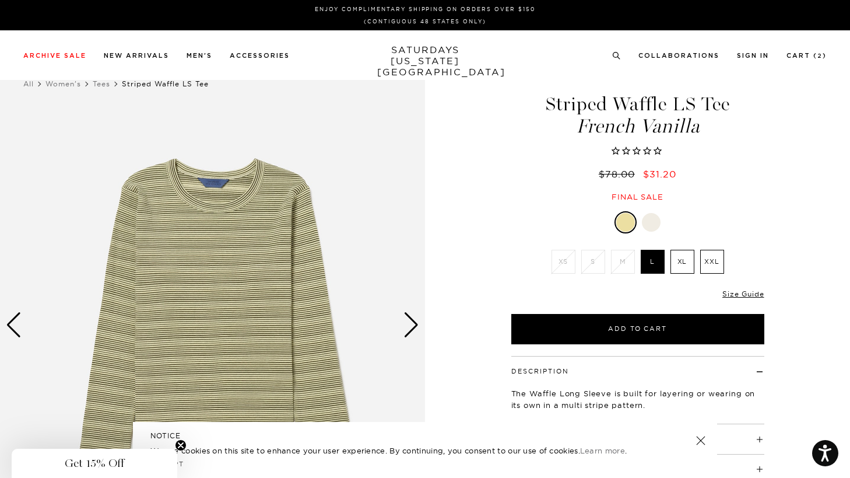
click at [411, 326] on div "Next slide" at bounding box center [412, 325] width 16 height 26
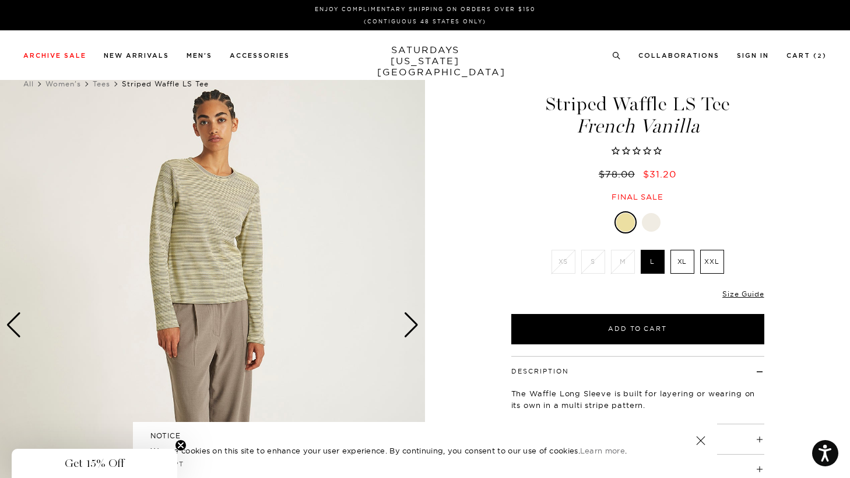
click at [411, 326] on div "Next slide" at bounding box center [412, 325] width 16 height 26
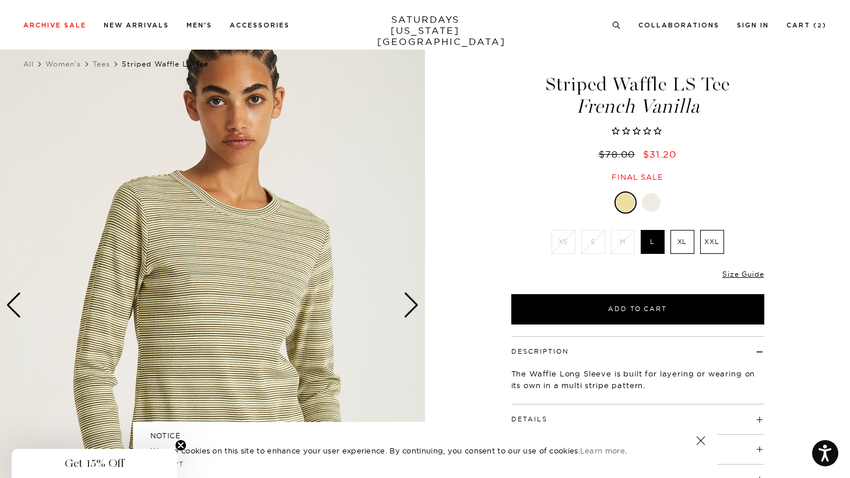
scroll to position [25, 0]
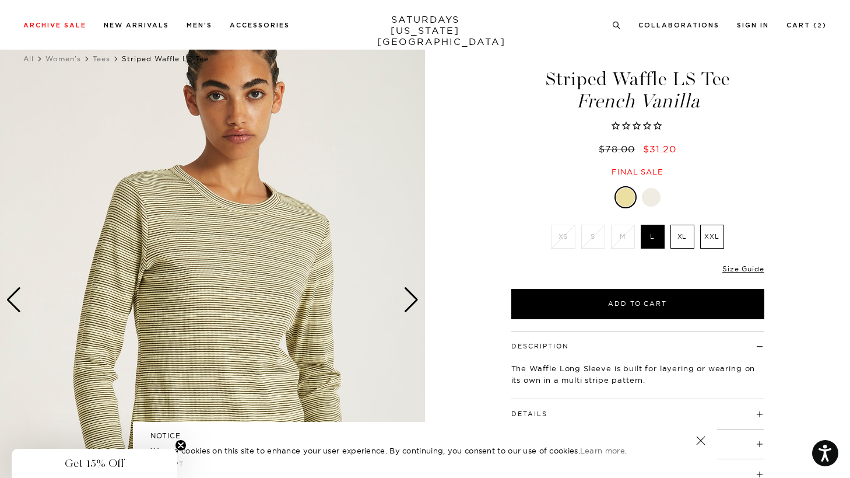
click at [646, 196] on div at bounding box center [651, 197] width 19 height 19
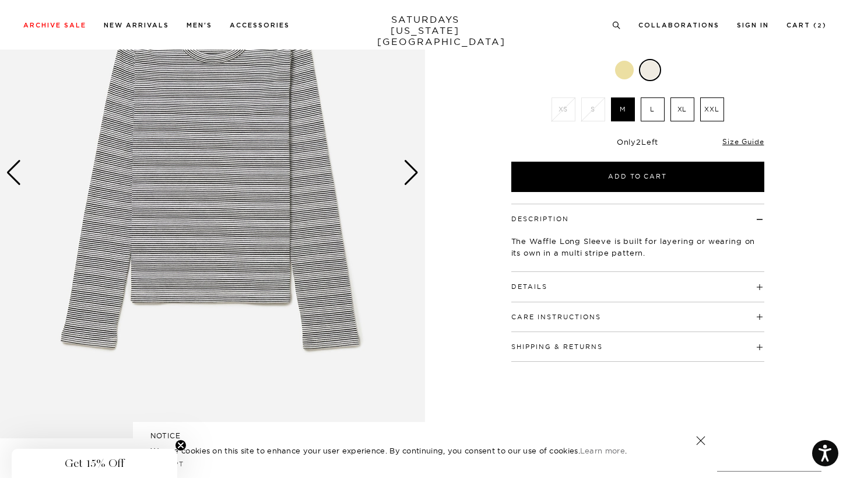
scroll to position [150, 0]
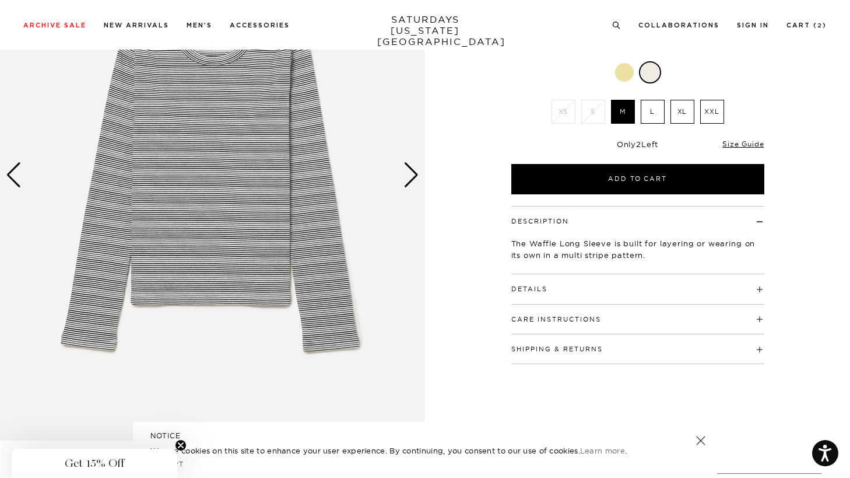
click at [532, 286] on button "Details" at bounding box center [529, 289] width 36 height 6
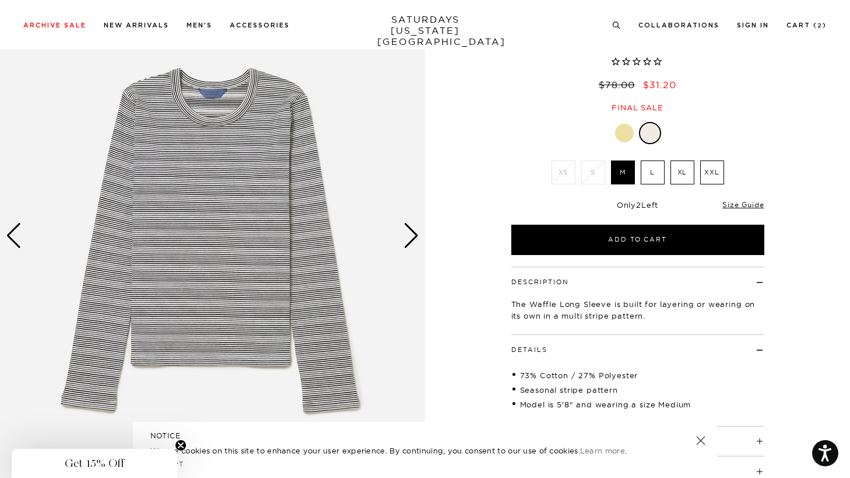
scroll to position [90, 0]
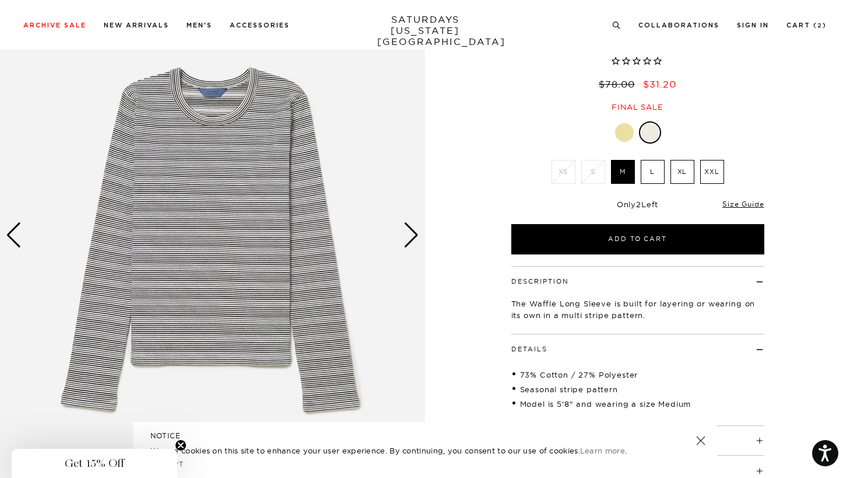
click at [9, 247] on div "Previous slide" at bounding box center [14, 235] width 16 height 26
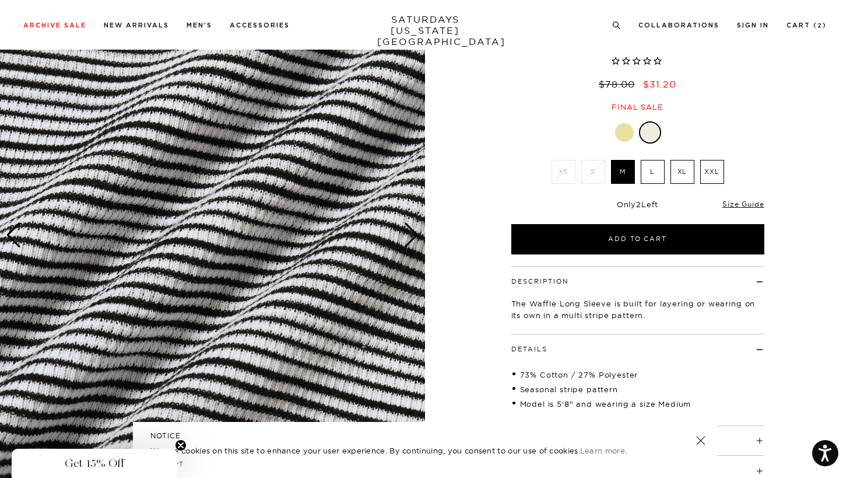
click at [409, 243] on div "Next slide" at bounding box center [412, 235] width 16 height 26
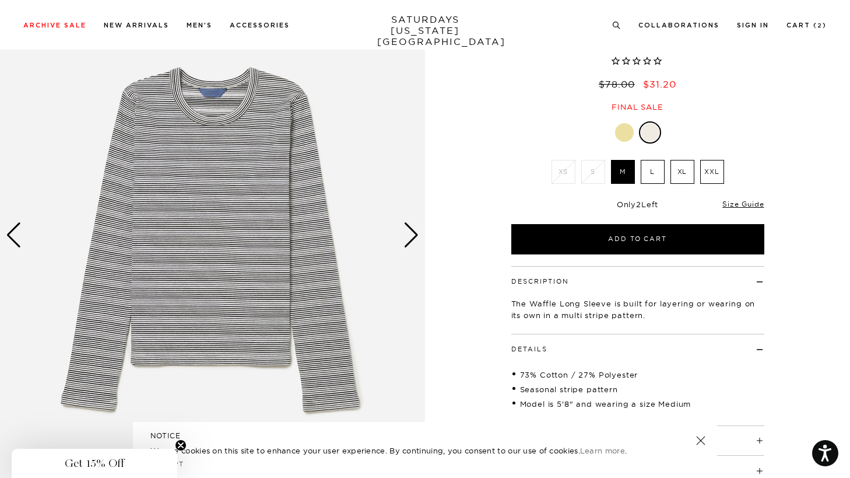
click at [409, 243] on div "Next slide" at bounding box center [412, 235] width 16 height 26
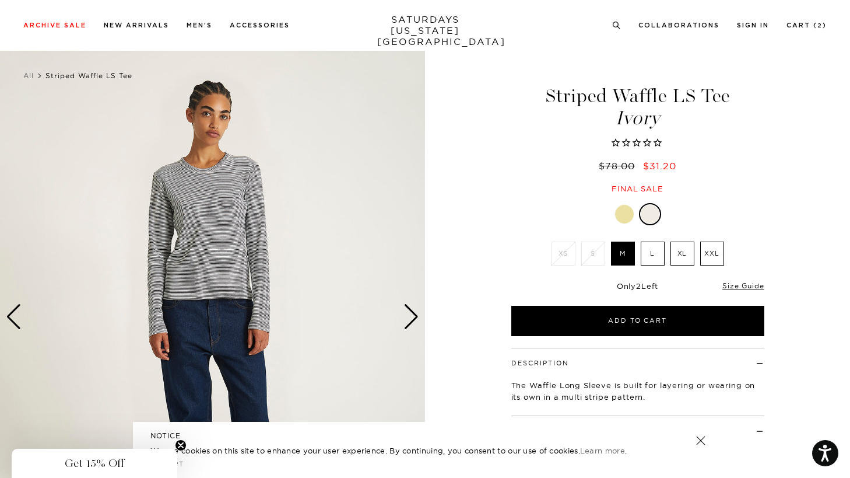
scroll to position [7, 0]
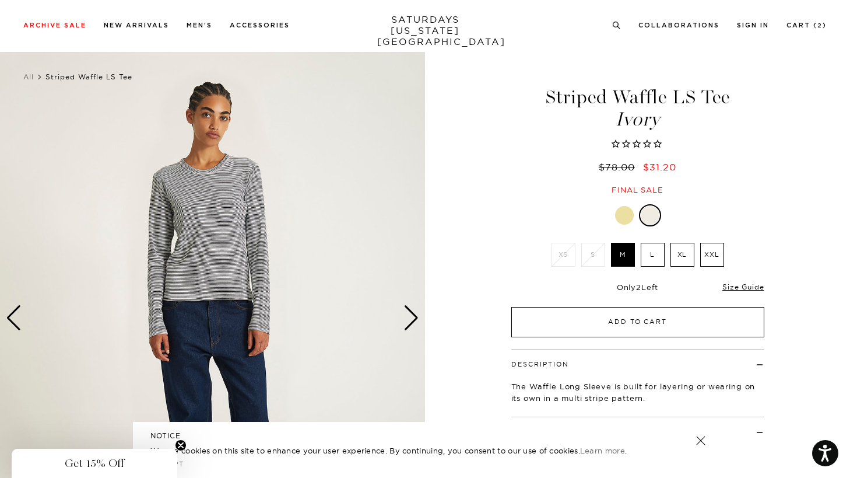
click at [661, 318] on button "Add to Cart" at bounding box center [637, 322] width 253 height 30
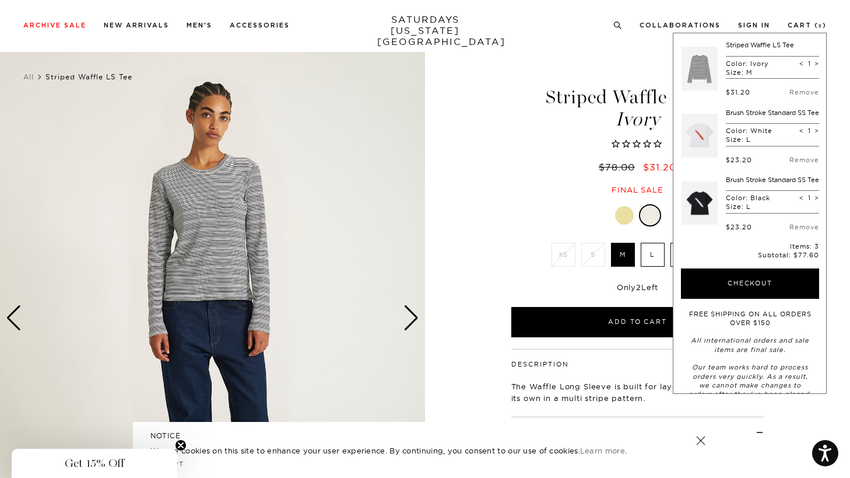
click at [627, 217] on div at bounding box center [624, 215] width 19 height 19
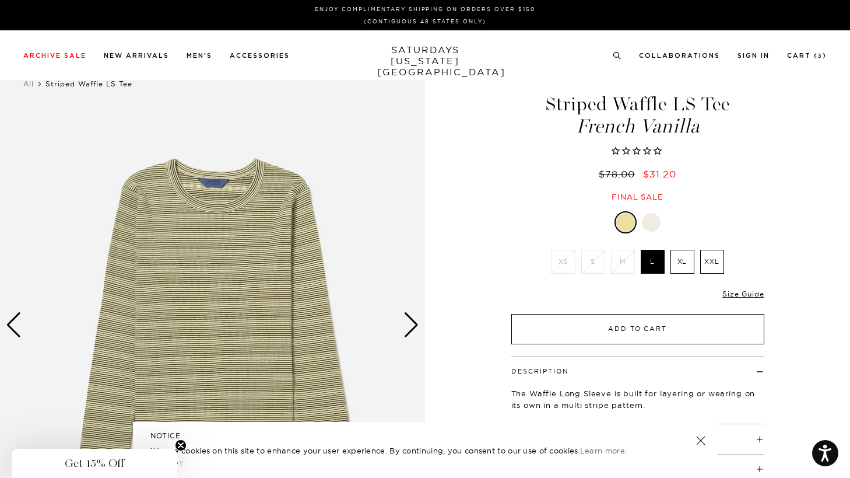
click at [610, 329] on button "Add to Cart" at bounding box center [637, 329] width 253 height 30
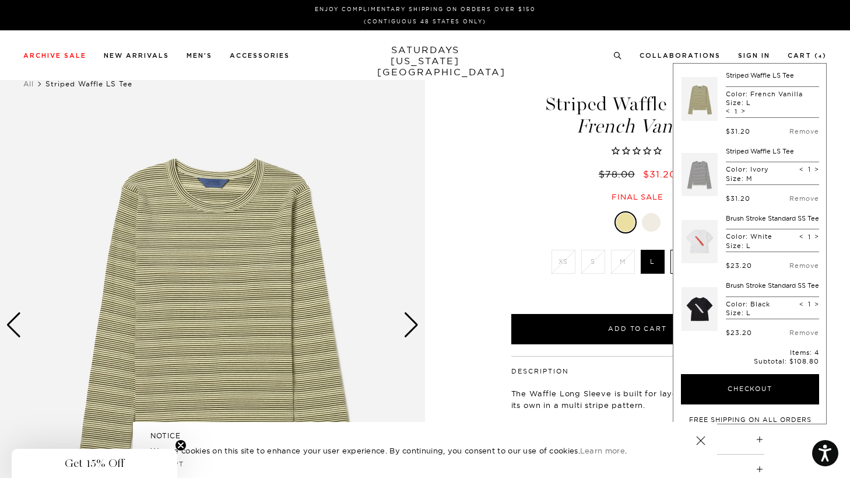
scroll to position [0, 7]
click at [791, 129] on link "Remove" at bounding box center [805, 131] width 30 height 8
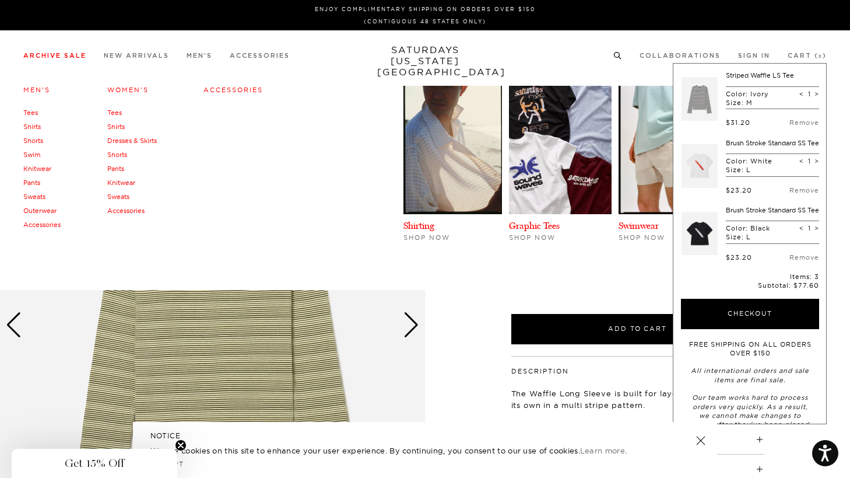
click at [117, 111] on link "Tees" at bounding box center [114, 112] width 15 height 8
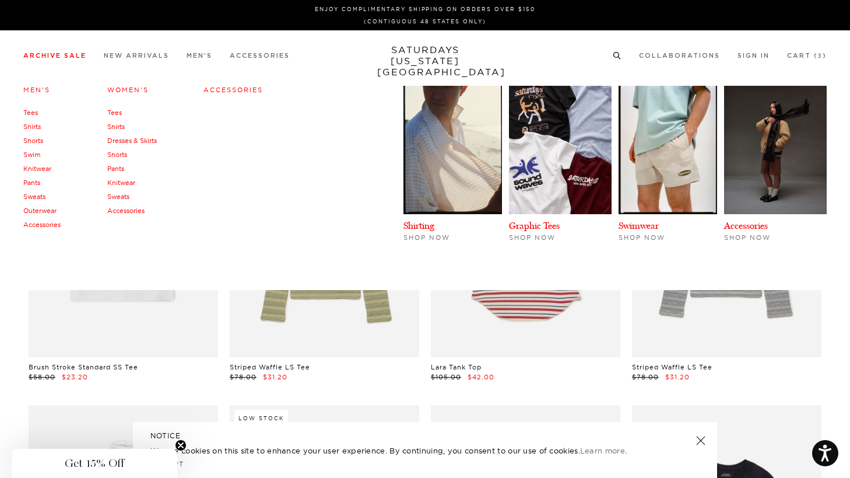
click at [121, 152] on link "Shorts" at bounding box center [117, 154] width 20 height 8
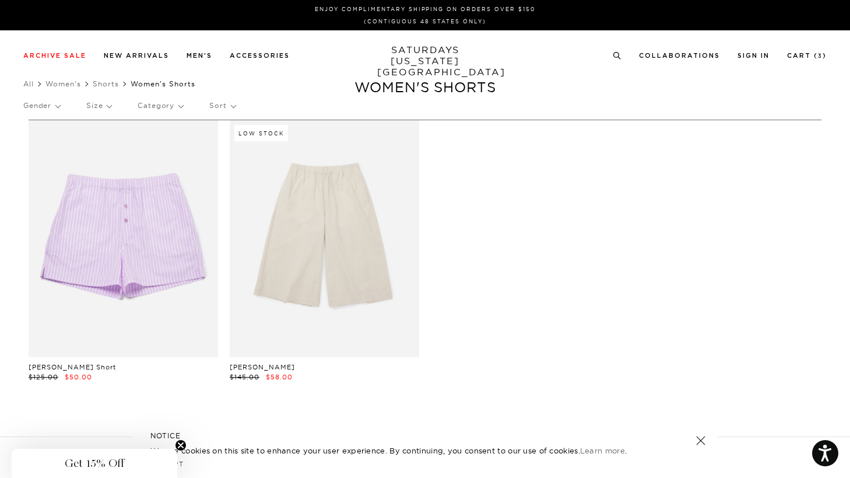
click at [51, 364] on link "[PERSON_NAME] Short" at bounding box center [72, 367] width 87 height 8
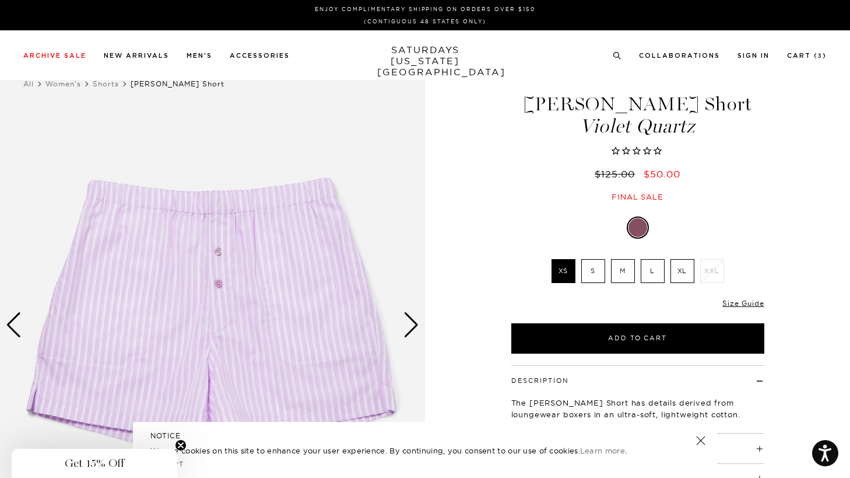
click at [413, 322] on div "Next slide" at bounding box center [412, 325] width 16 height 26
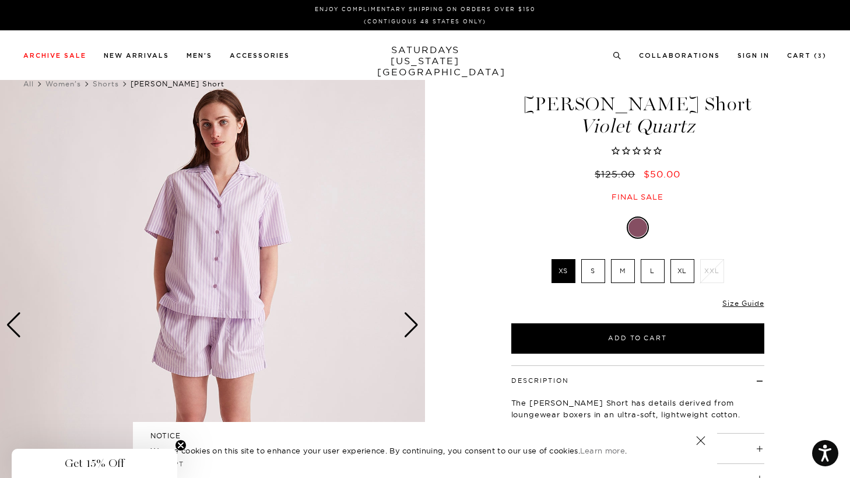
click at [413, 322] on div "Next slide" at bounding box center [412, 325] width 16 height 26
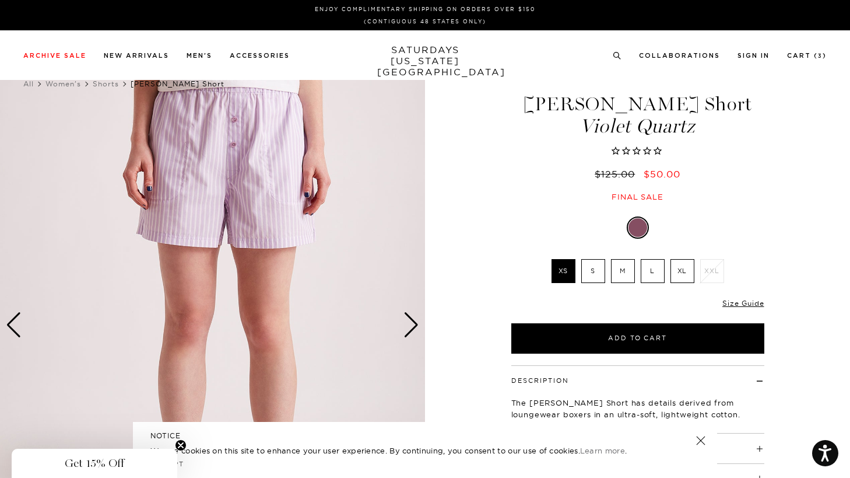
click at [413, 322] on div "Next slide" at bounding box center [412, 325] width 16 height 26
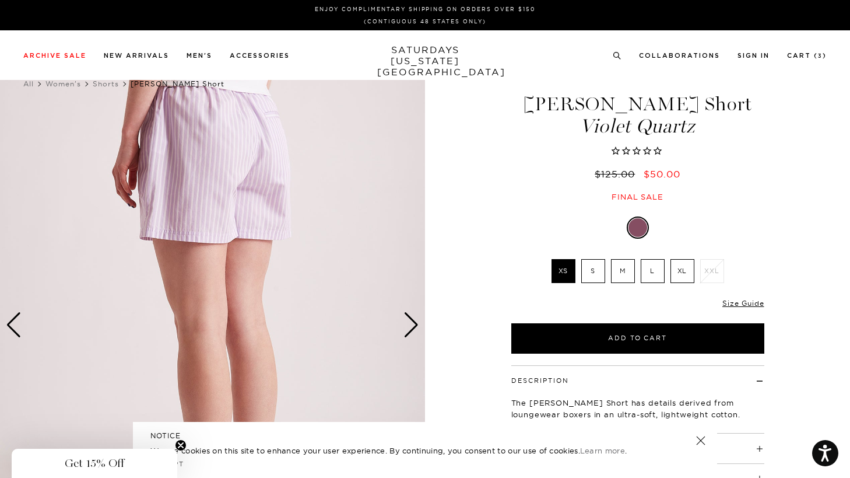
click at [413, 322] on div "Next slide" at bounding box center [412, 325] width 16 height 26
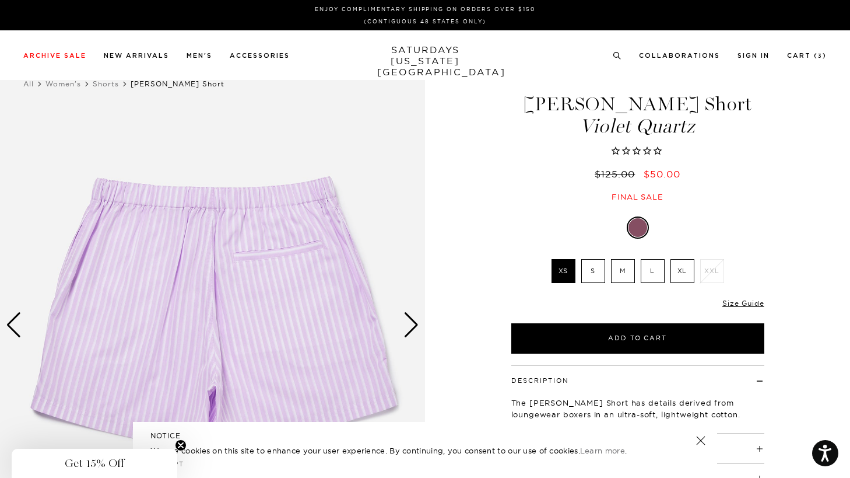
click at [413, 322] on div "Next slide" at bounding box center [412, 325] width 16 height 26
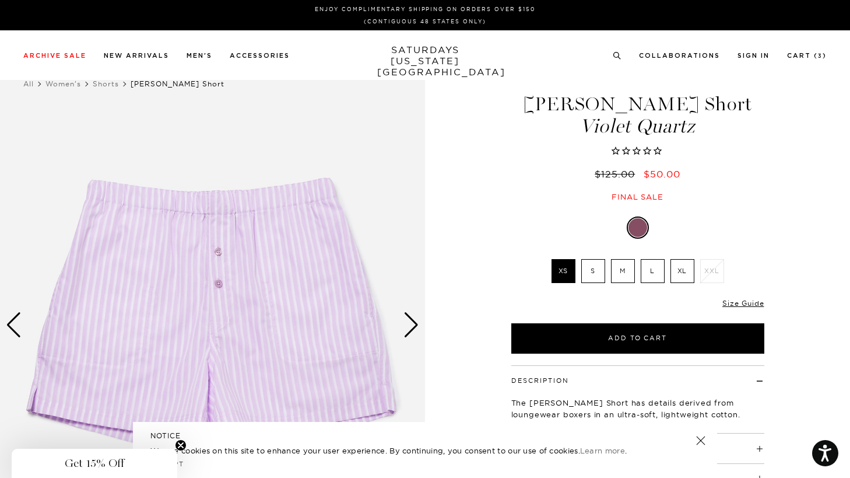
click at [413, 322] on div "Next slide" at bounding box center [412, 325] width 16 height 26
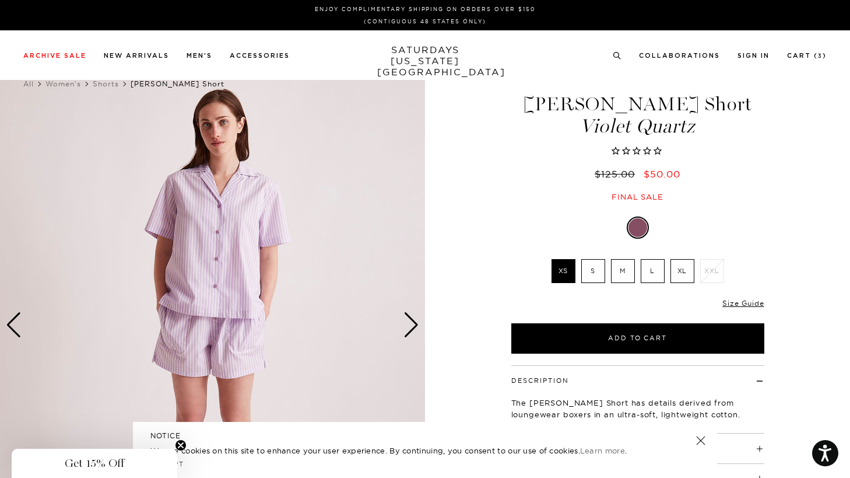
click at [413, 322] on div "Next slide" at bounding box center [412, 325] width 16 height 26
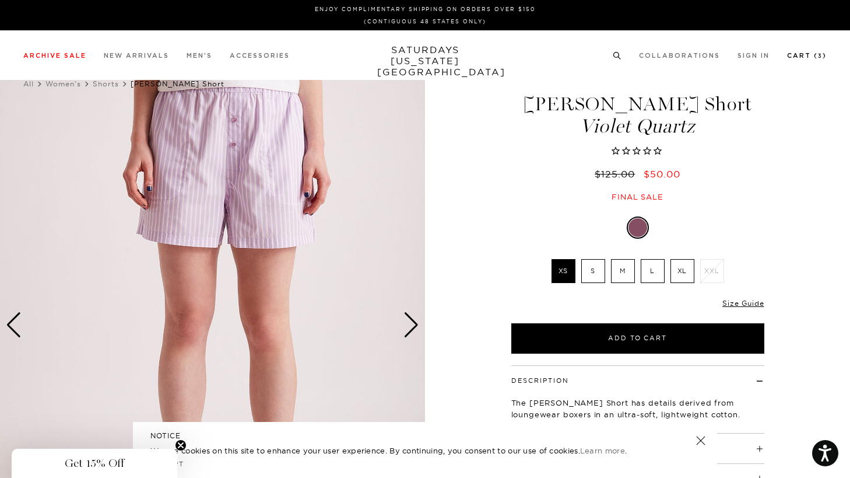
click at [802, 58] on link "Cart ( 3 )" at bounding box center [807, 55] width 40 height 6
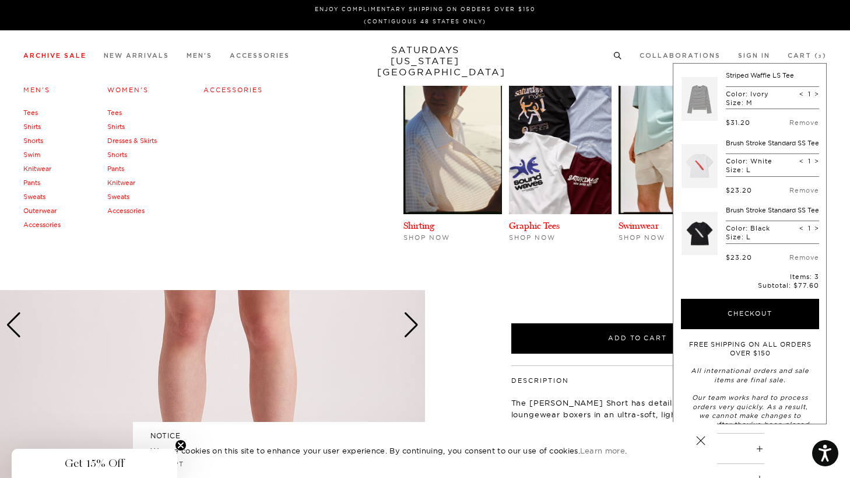
click at [125, 183] on link "Knitwear" at bounding box center [121, 182] width 28 height 8
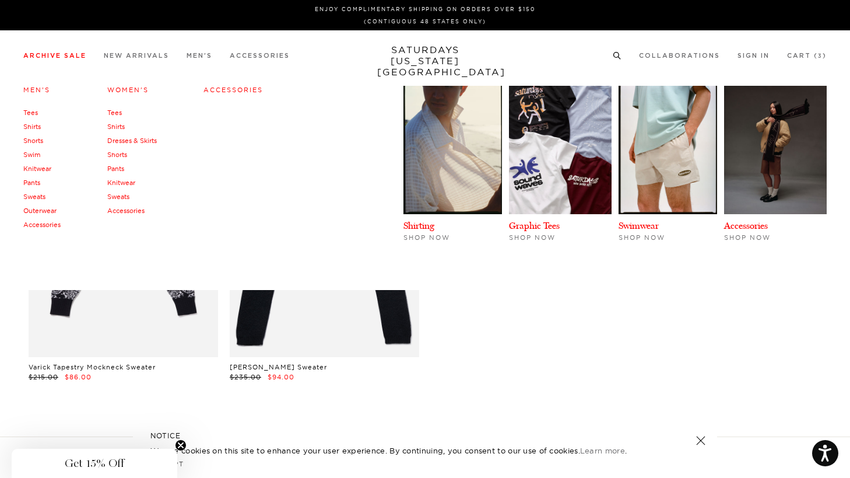
click at [36, 168] on link "Knitwear" at bounding box center [37, 168] width 28 height 8
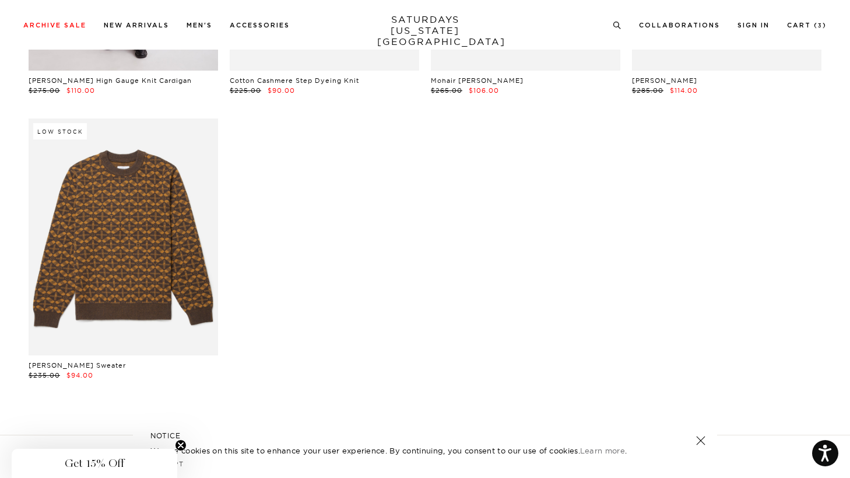
scroll to position [1142, 0]
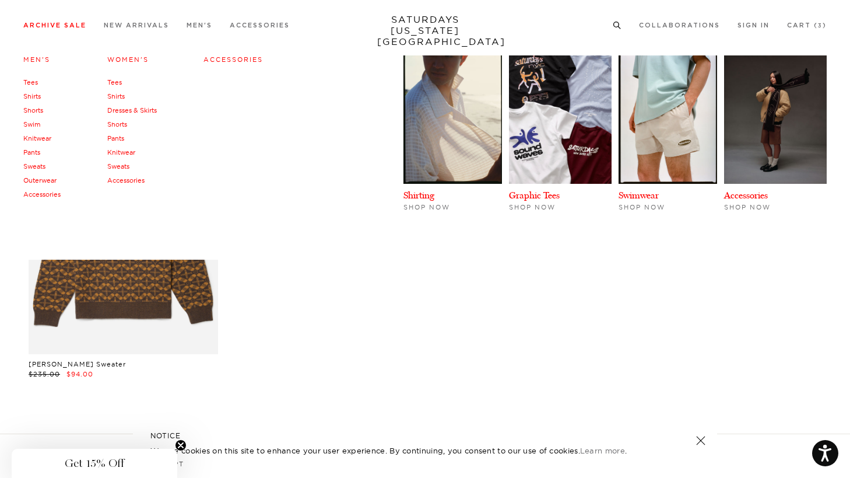
click at [38, 164] on link "Sweats" at bounding box center [34, 166] width 22 height 8
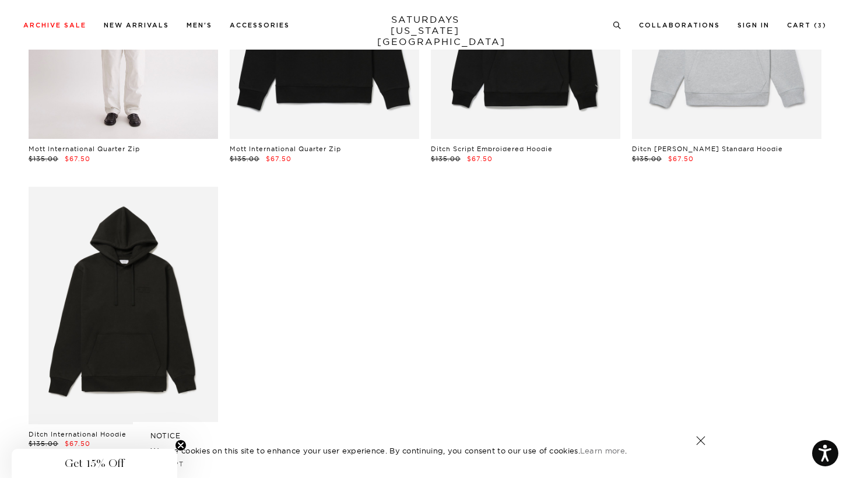
scroll to position [4775, 0]
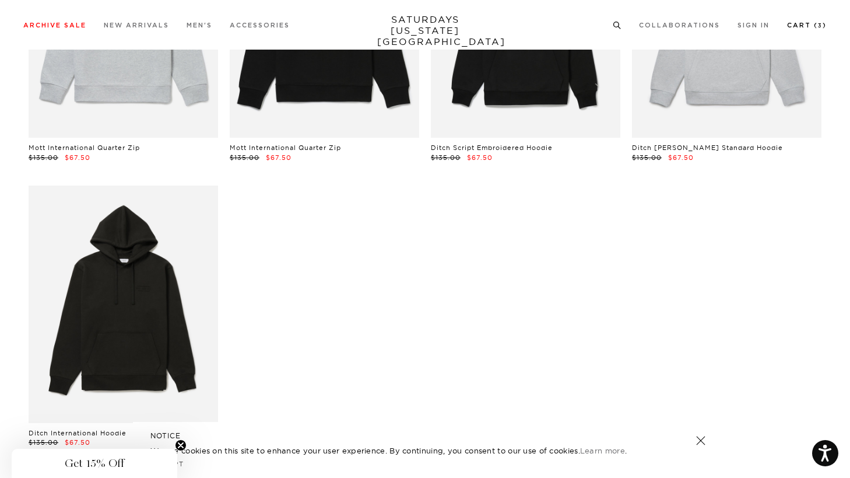
click at [802, 24] on link "Cart ( 3 )" at bounding box center [807, 25] width 40 height 6
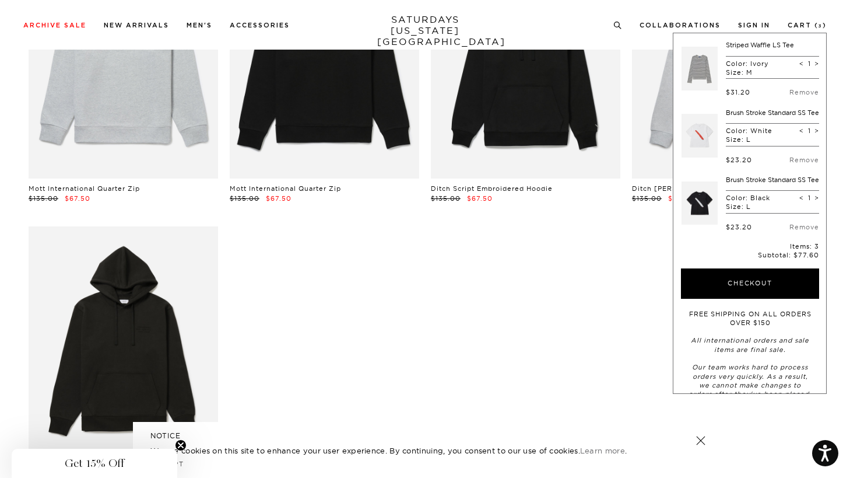
scroll to position [4733, 0]
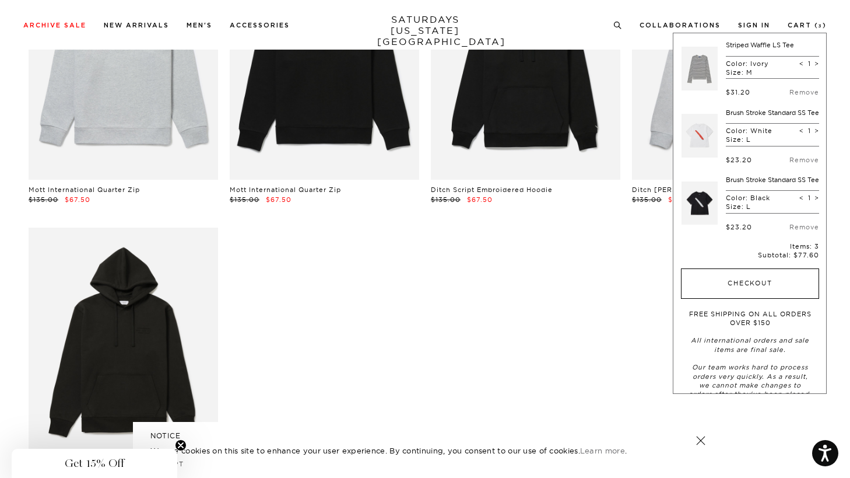
click at [735, 293] on button "Checkout" at bounding box center [750, 283] width 138 height 30
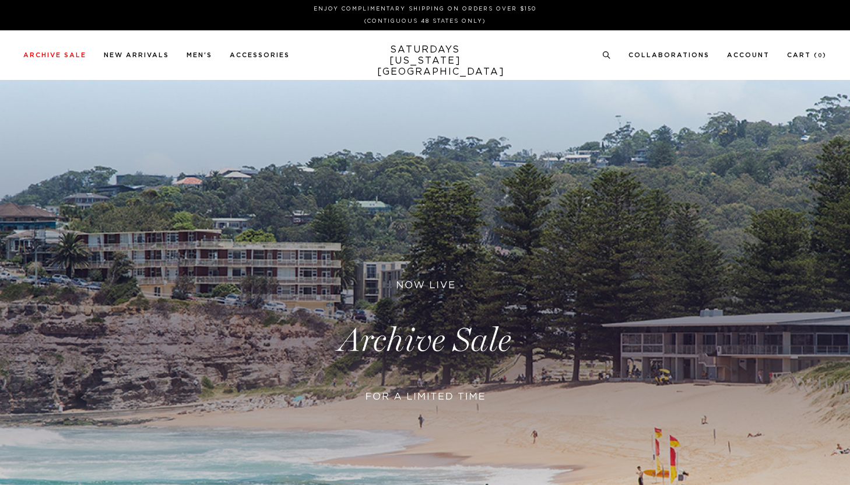
click at [367, 392] on link at bounding box center [425, 340] width 850 height 521
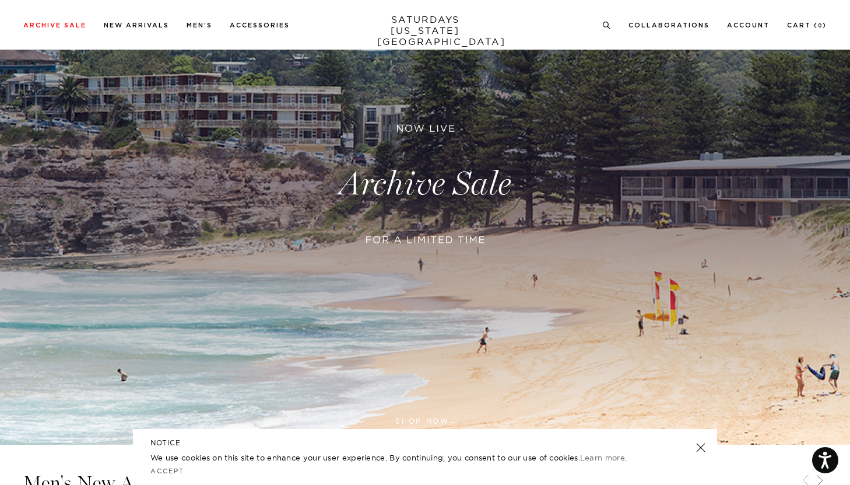
scroll to position [165, 0]
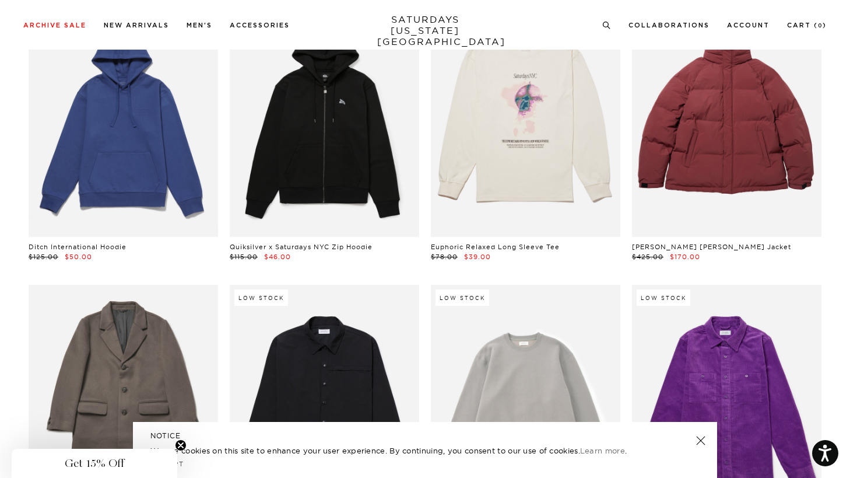
scroll to position [19186, 0]
